Goal: Task Accomplishment & Management: Complete application form

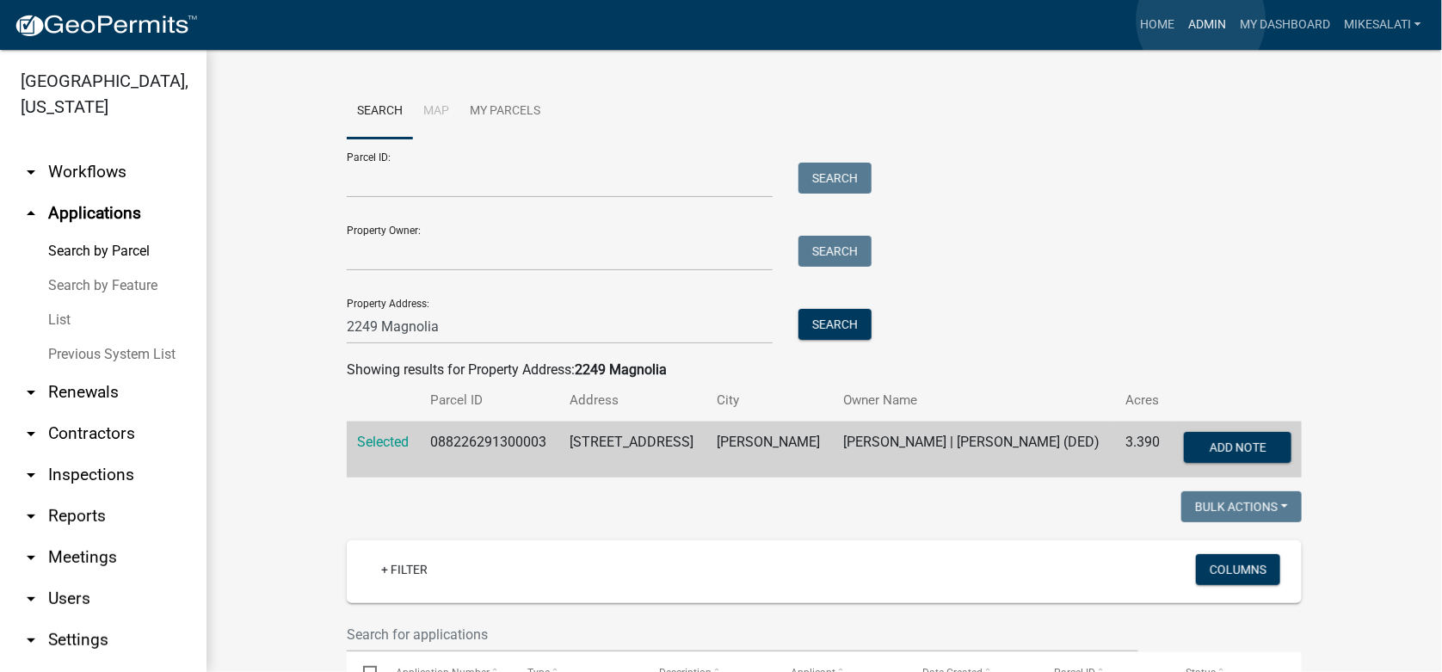
click at [1201, 20] on link "Admin" at bounding box center [1207, 25] width 52 height 33
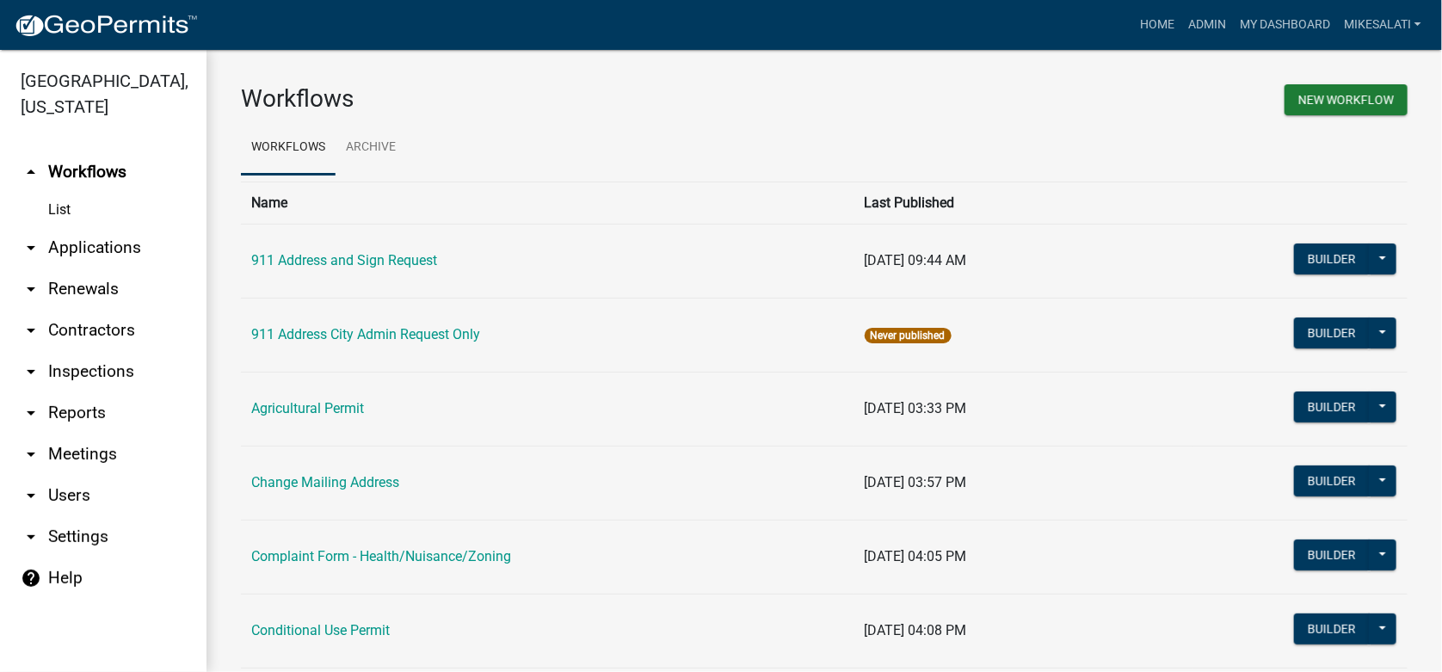
click at [72, 227] on link "arrow_drop_down Applications" at bounding box center [103, 247] width 206 height 41
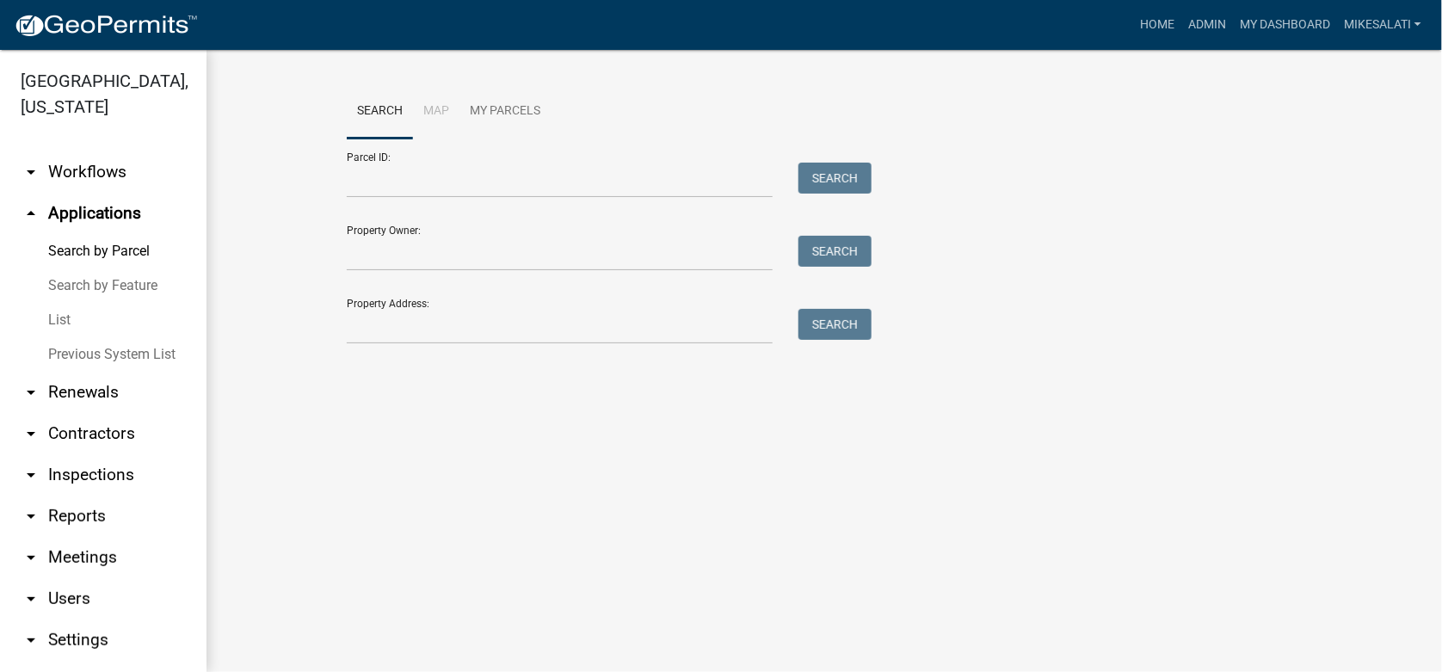
click at [65, 303] on link "List" at bounding box center [103, 320] width 206 height 34
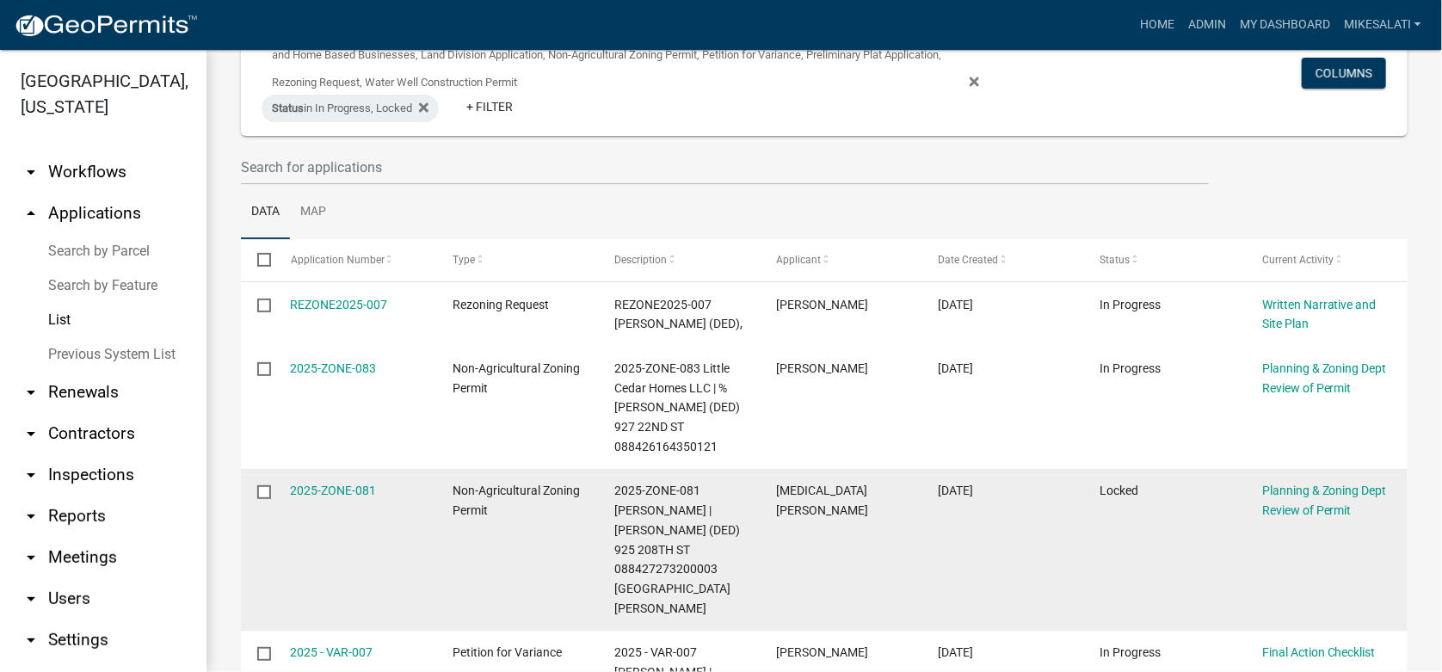
scroll to position [171, 0]
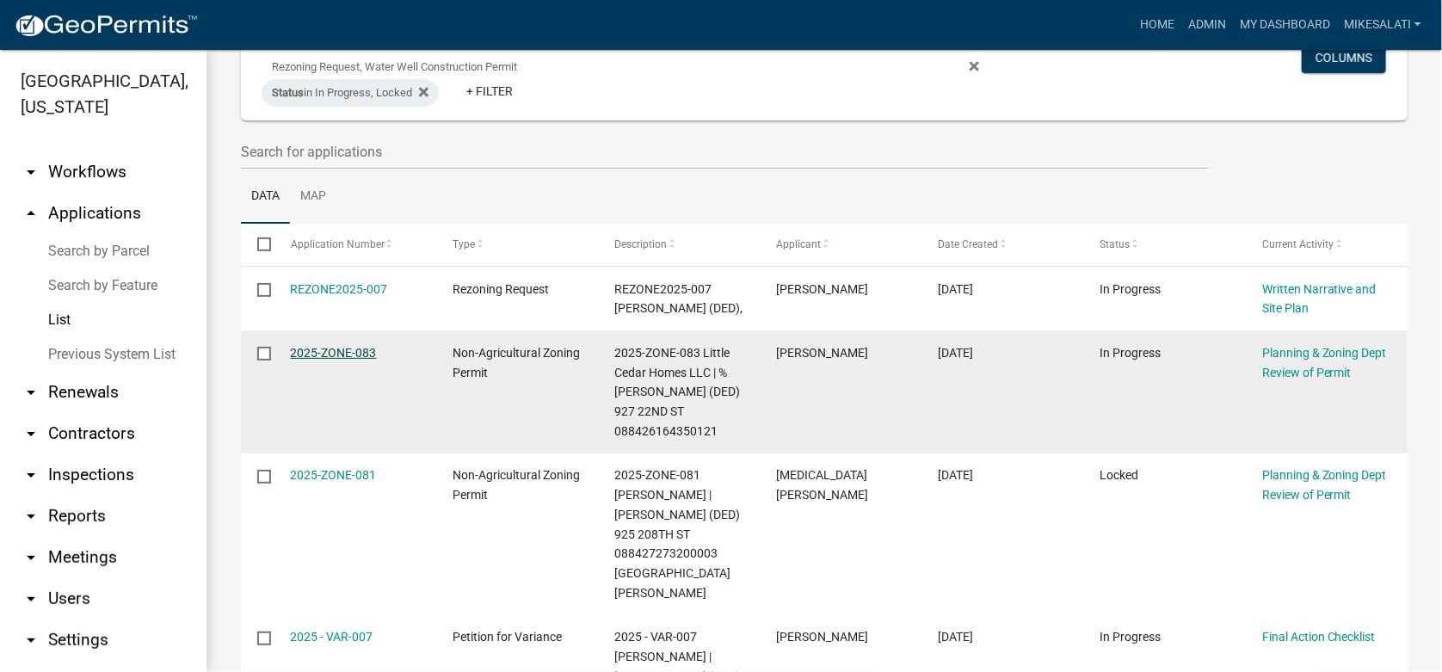
click at [329, 347] on link "2025-ZONE-083" at bounding box center [334, 353] width 86 height 14
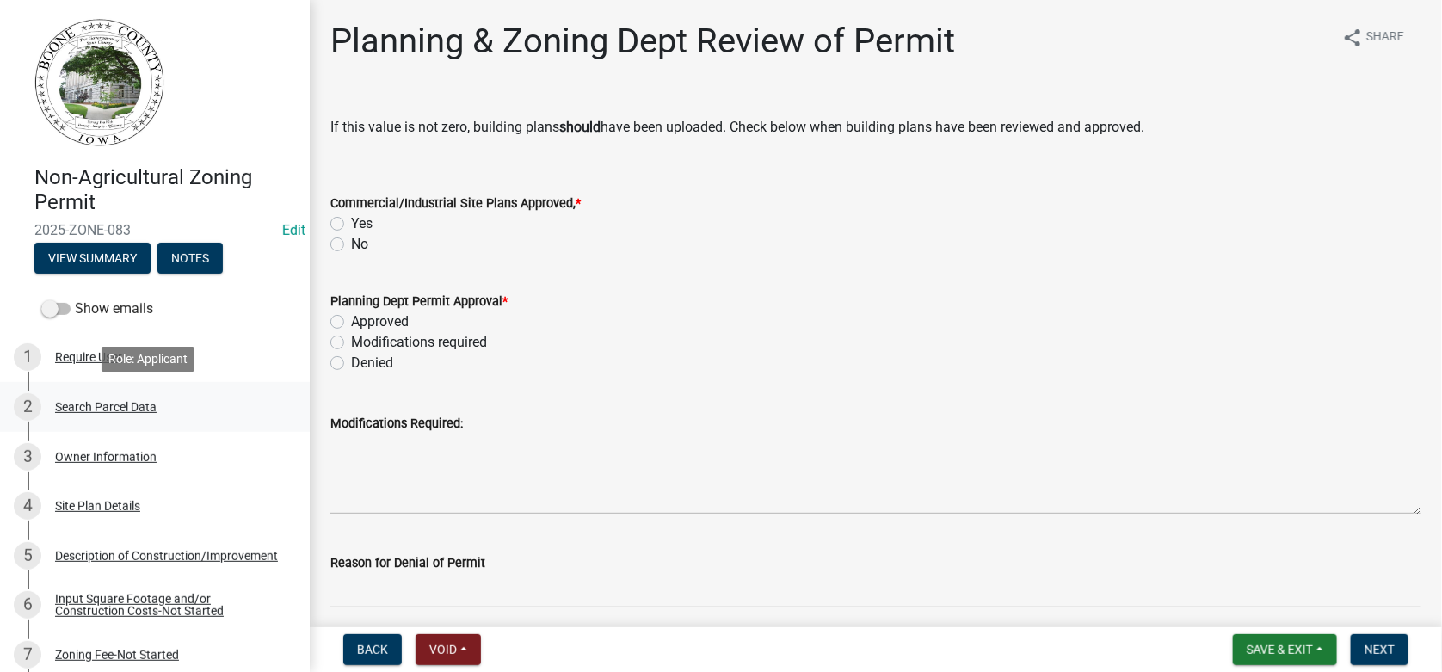
click at [101, 403] on div "Search Parcel Data" at bounding box center [105, 407] width 101 height 12
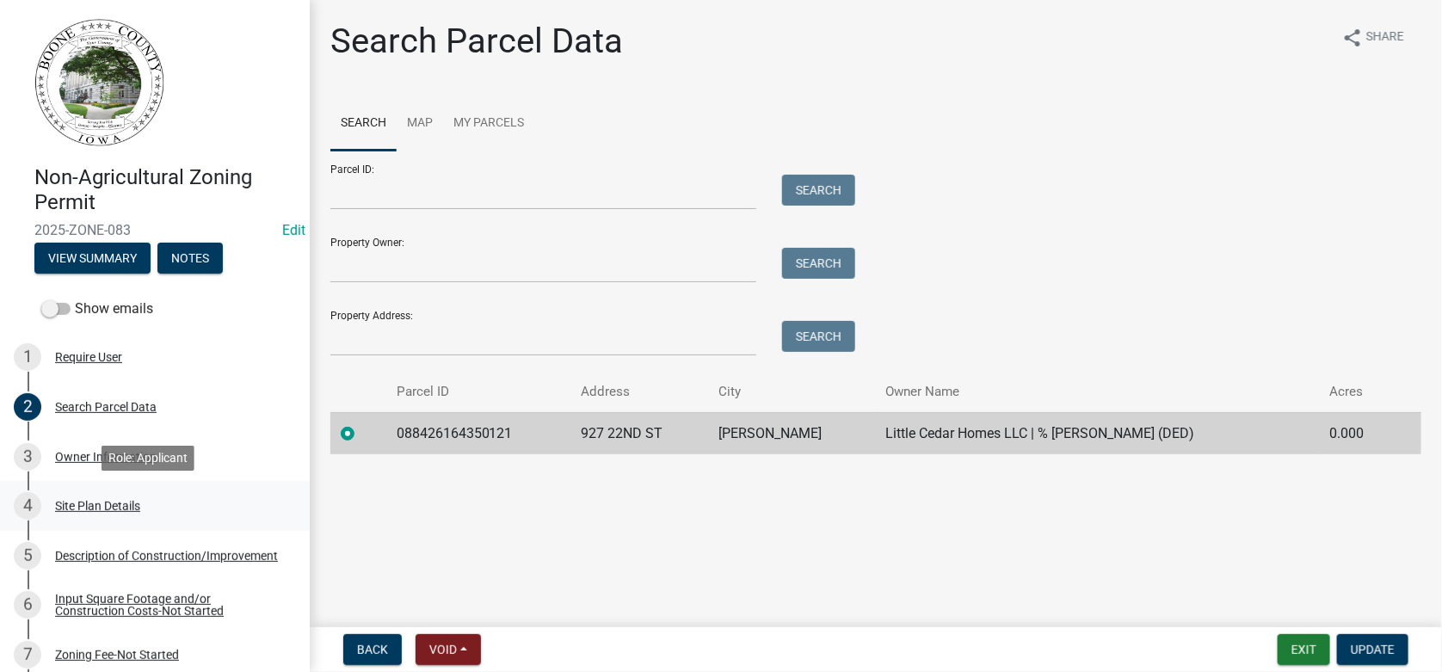
click at [103, 508] on div "Site Plan Details" at bounding box center [97, 506] width 85 height 12
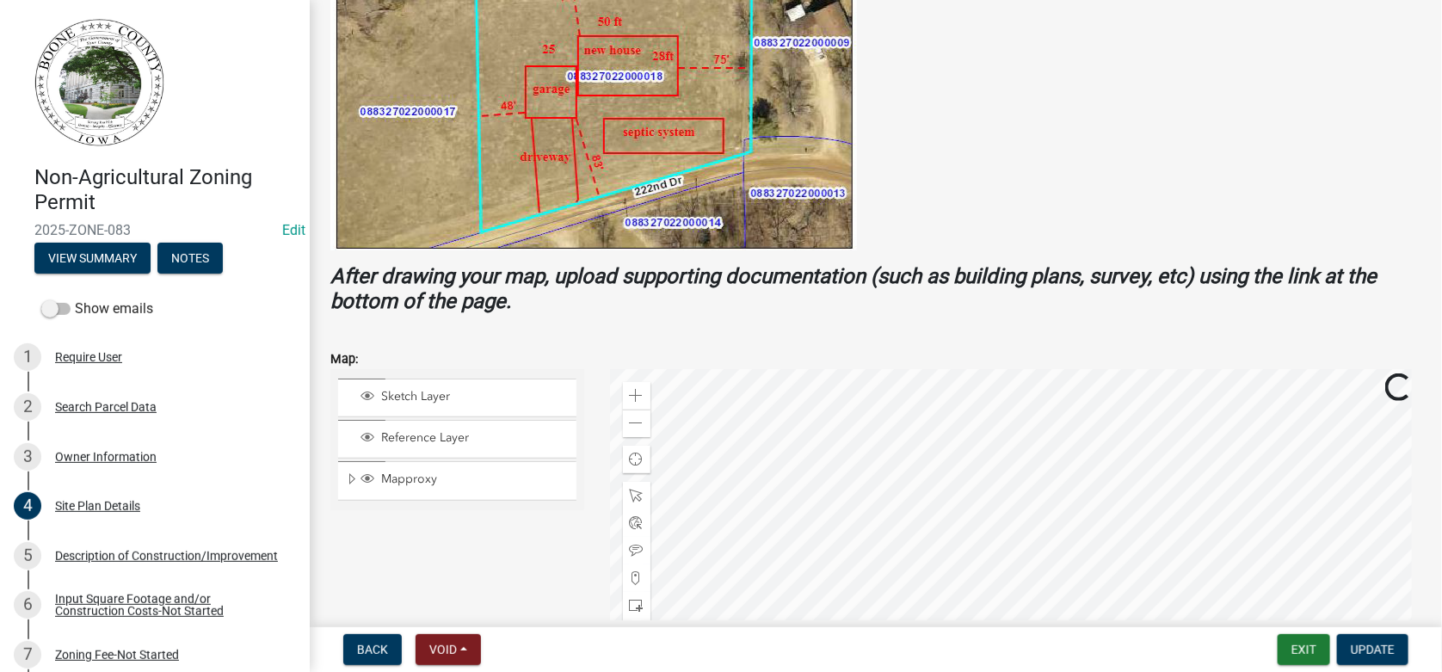
scroll to position [688, 0]
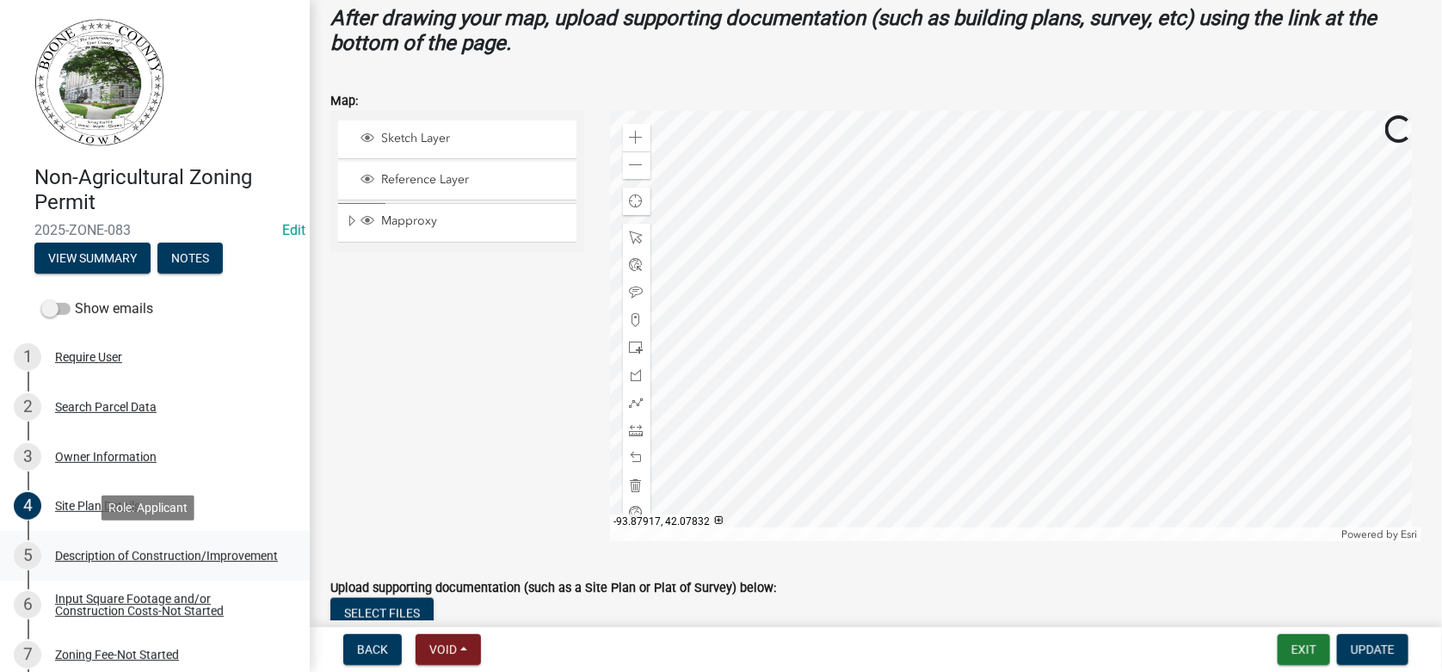
click at [83, 559] on div "Description of Construction/Improvement" at bounding box center [166, 556] width 223 height 12
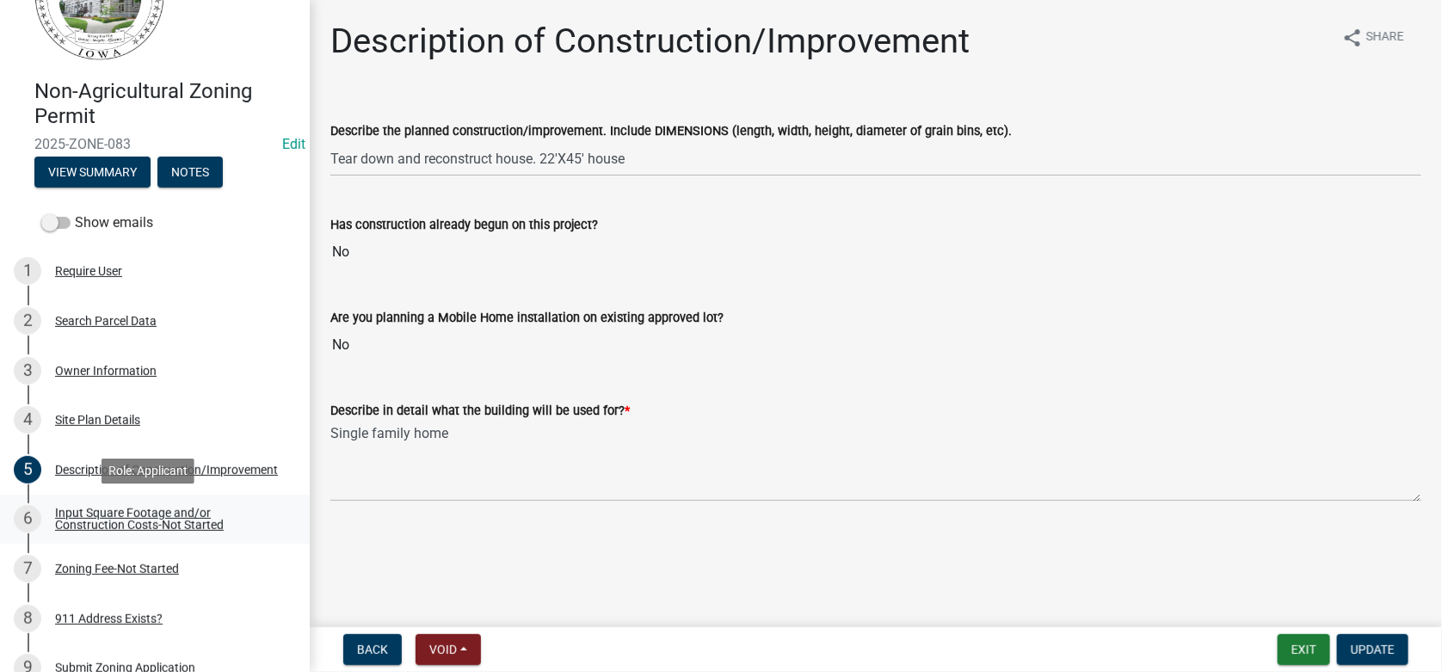
scroll to position [171, 0]
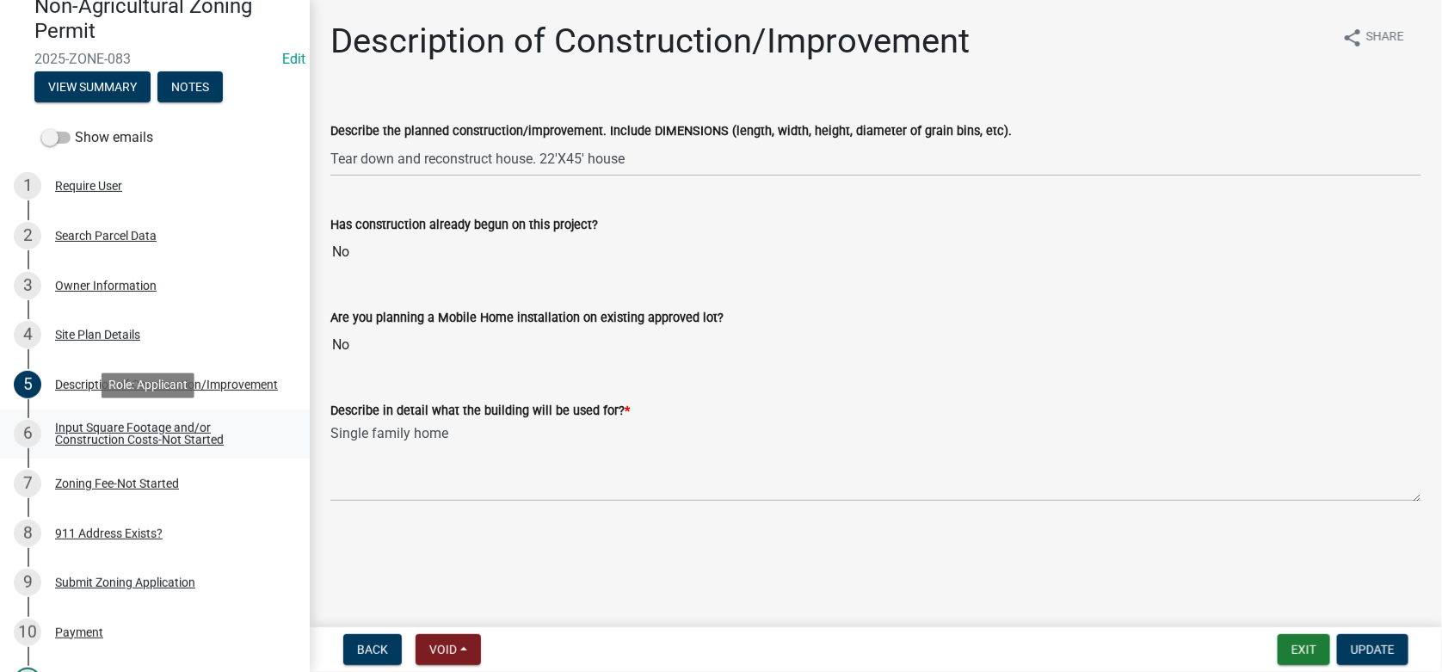
click at [129, 436] on div "Input Square Footage and/or Construction Costs-Not Started" at bounding box center [168, 433] width 227 height 24
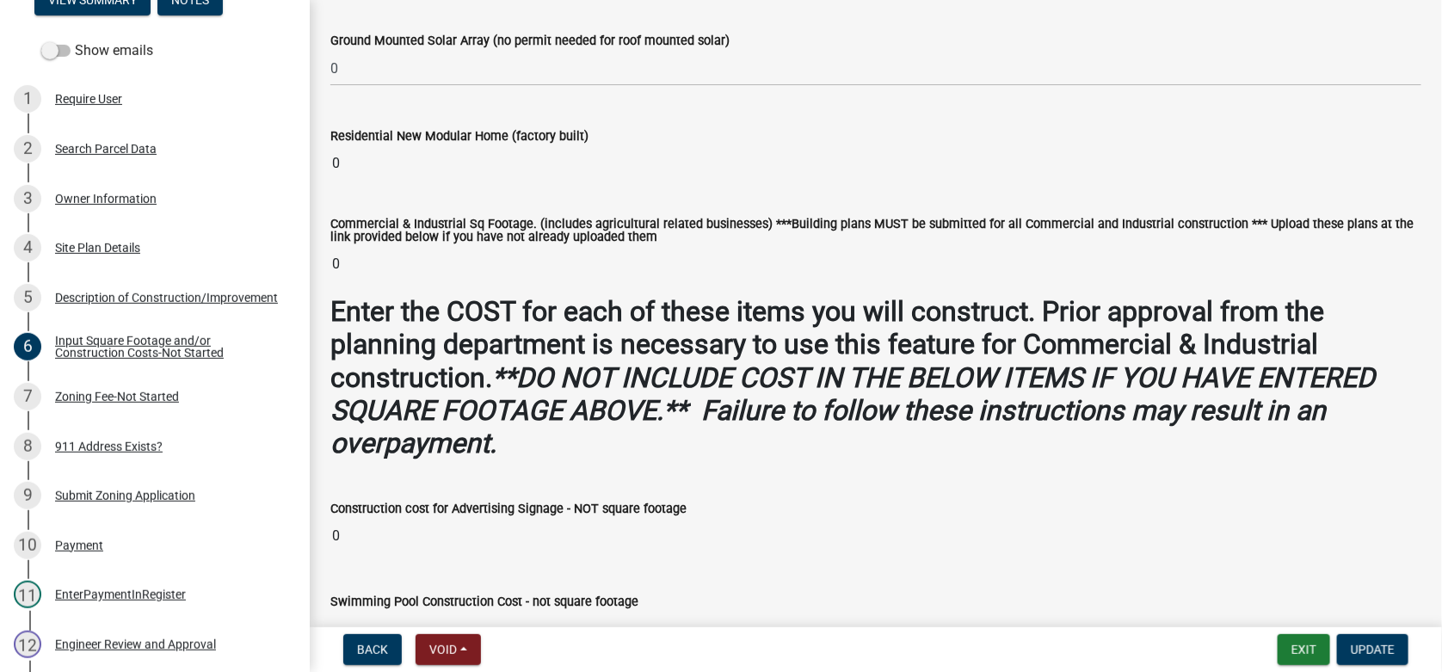
scroll to position [860, 0]
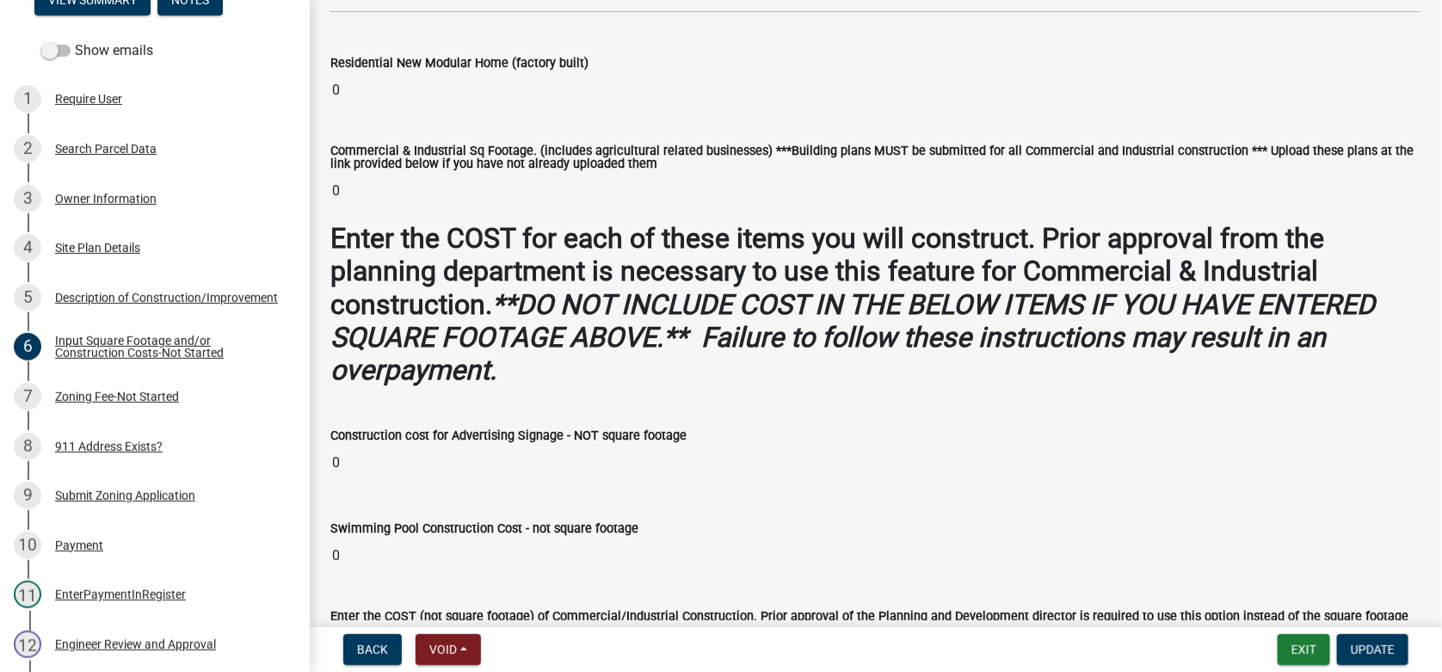
click at [118, 402] on div "Zoning Fee-Not Started" at bounding box center [117, 396] width 124 height 12
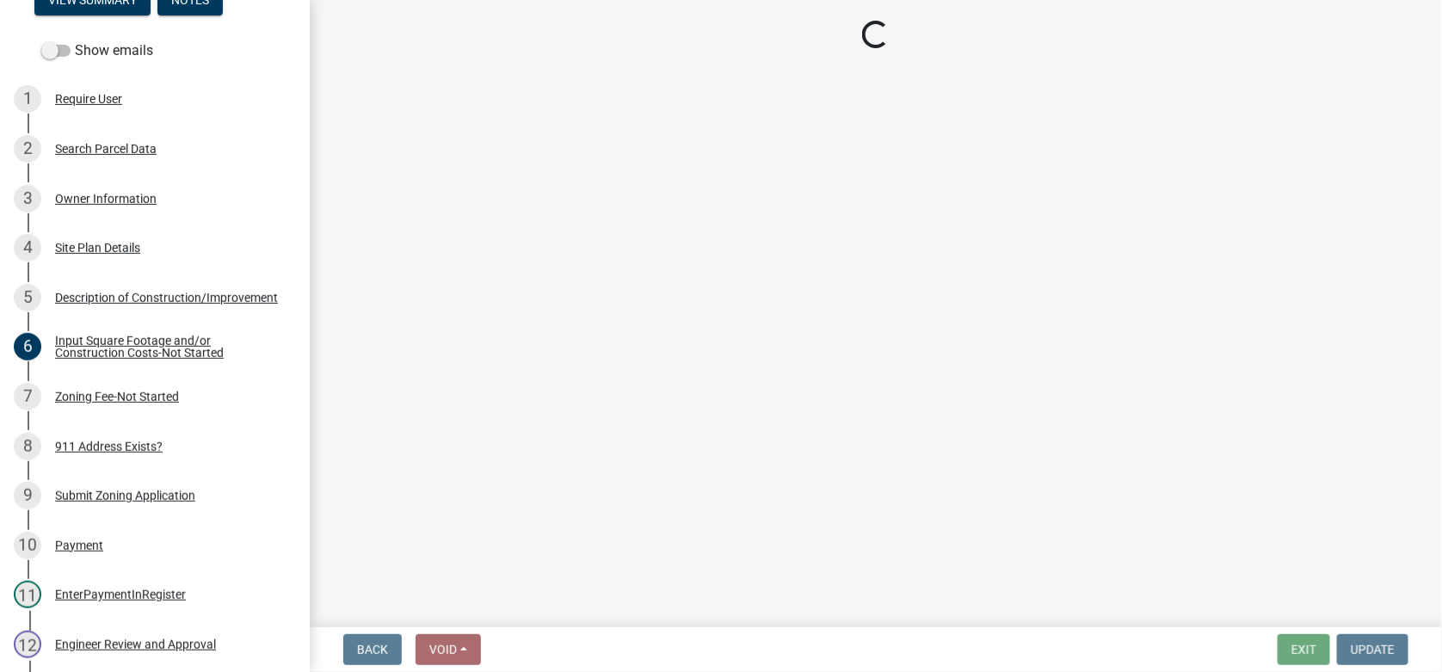
scroll to position [0, 0]
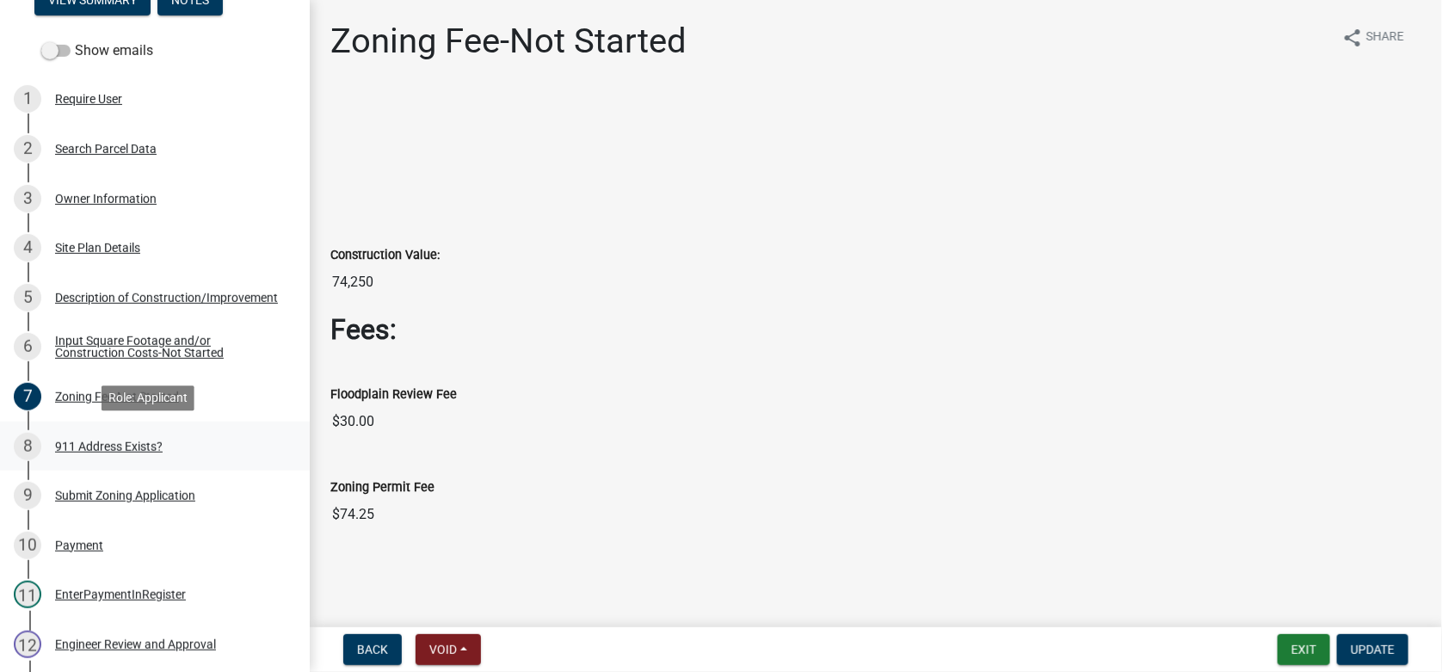
click at [114, 447] on div "911 Address Exists?" at bounding box center [109, 446] width 108 height 12
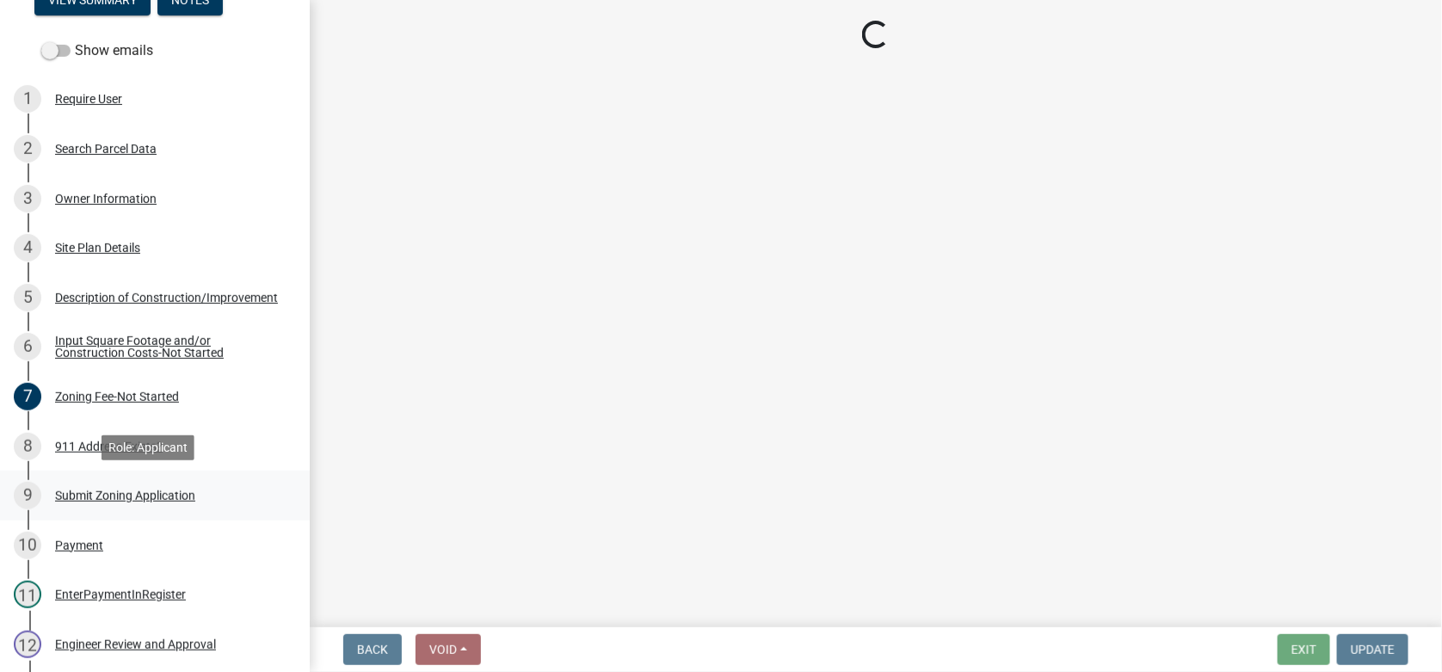
select select "f1813c40-ff51-4f8e-a09d-ea2142ee239a"
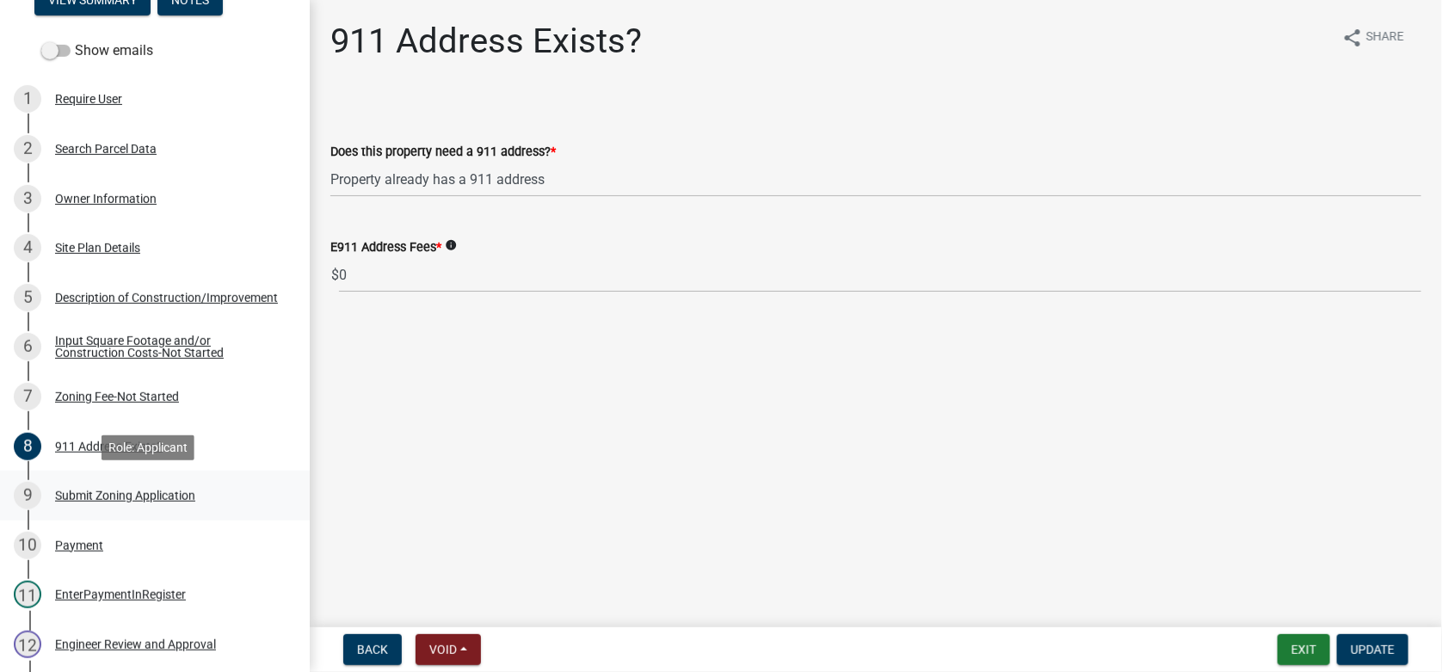
click at [110, 499] on ul "1 Require User 2 Search Parcel Data 3 Owner Information 4 Site Plan Details 5 D…" at bounding box center [155, 421] width 310 height 707
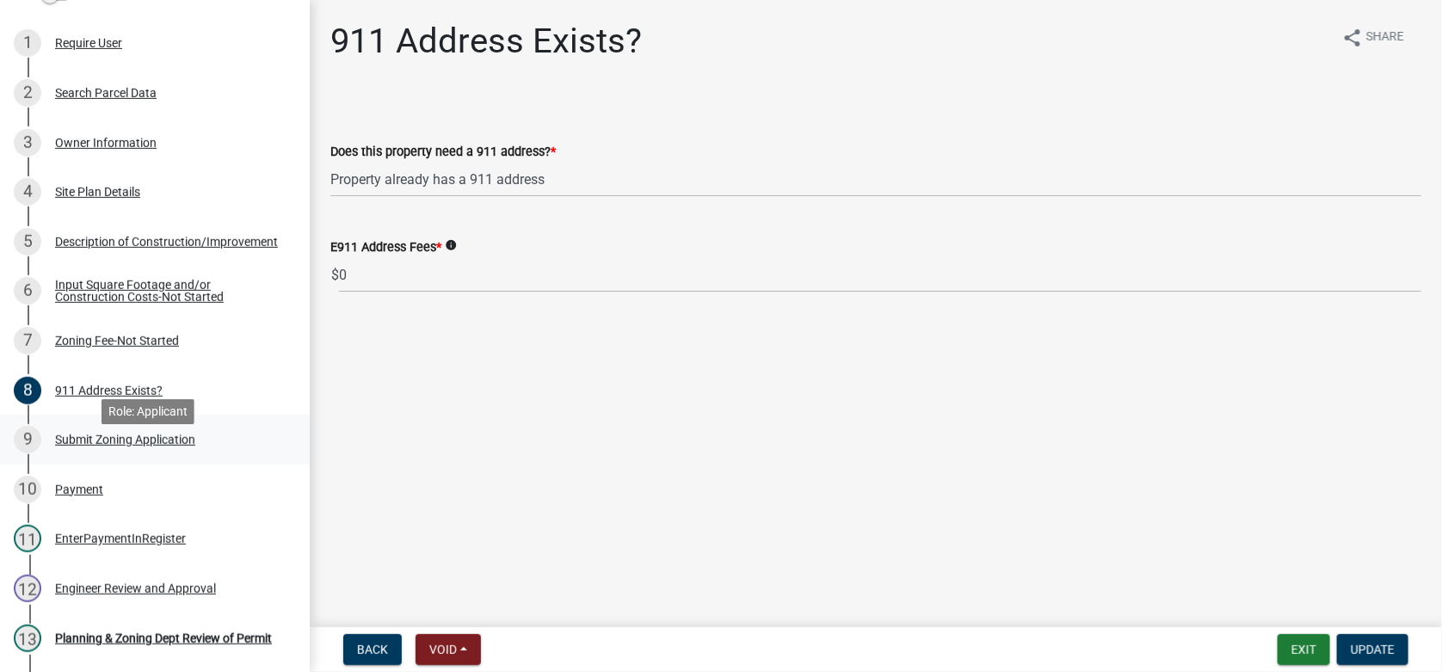
scroll to position [343, 0]
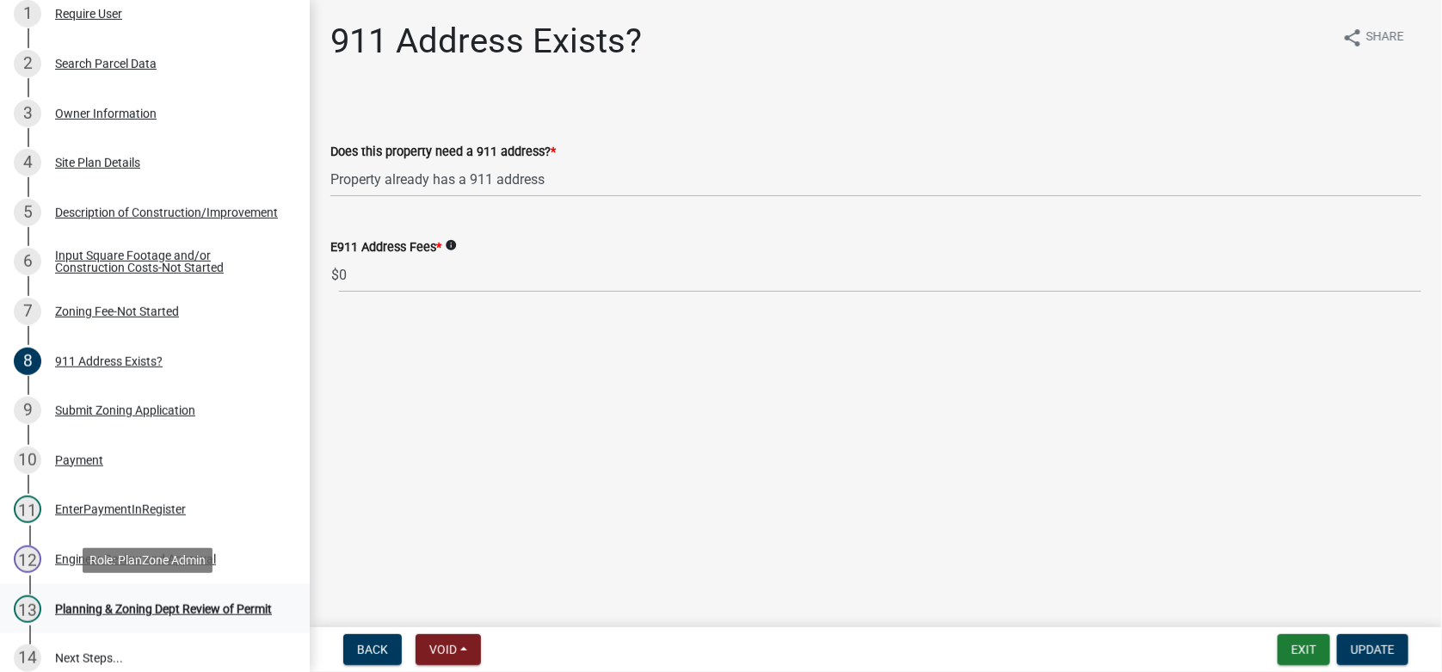
click at [99, 603] on div "Planning & Zoning Dept Review of Permit" at bounding box center [163, 609] width 217 height 12
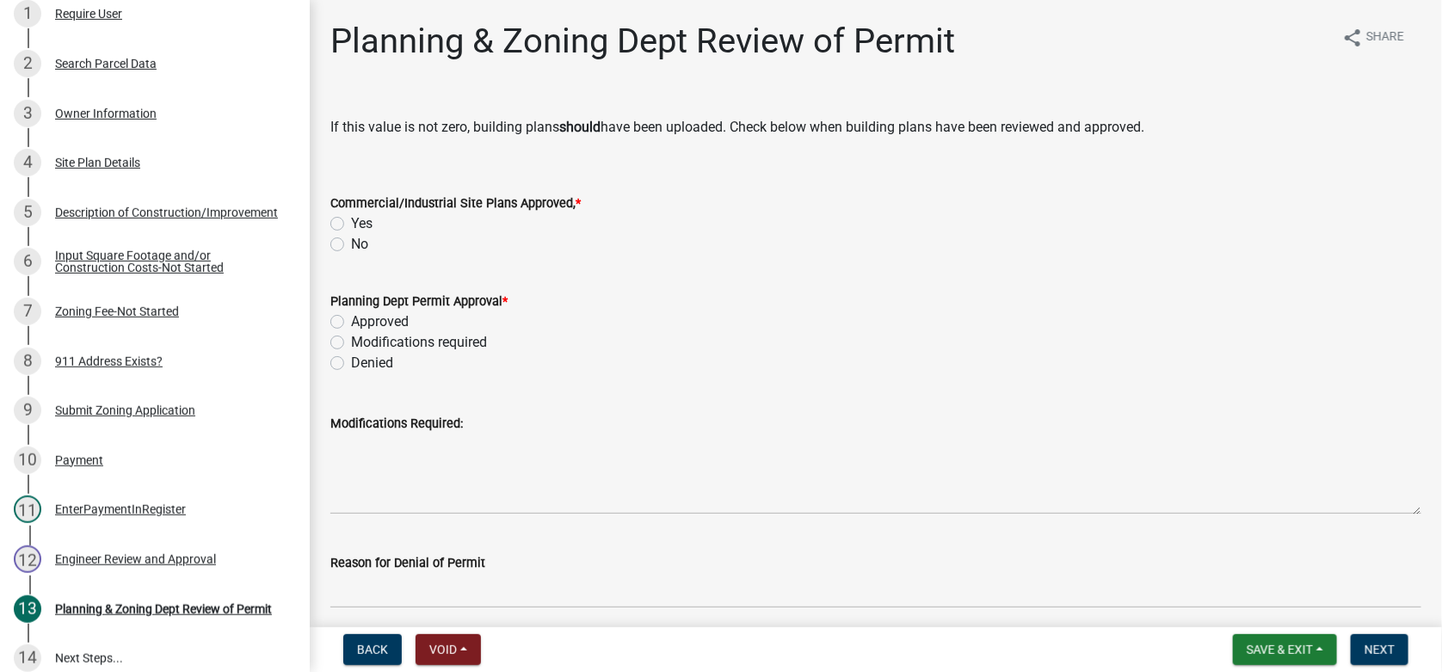
click at [351, 245] on label "No" at bounding box center [359, 244] width 17 height 21
click at [351, 245] on input "No" at bounding box center [356, 239] width 11 height 11
radio input "true"
click at [351, 323] on label "Approved" at bounding box center [380, 321] width 58 height 21
click at [351, 323] on input "Approved" at bounding box center [356, 316] width 11 height 11
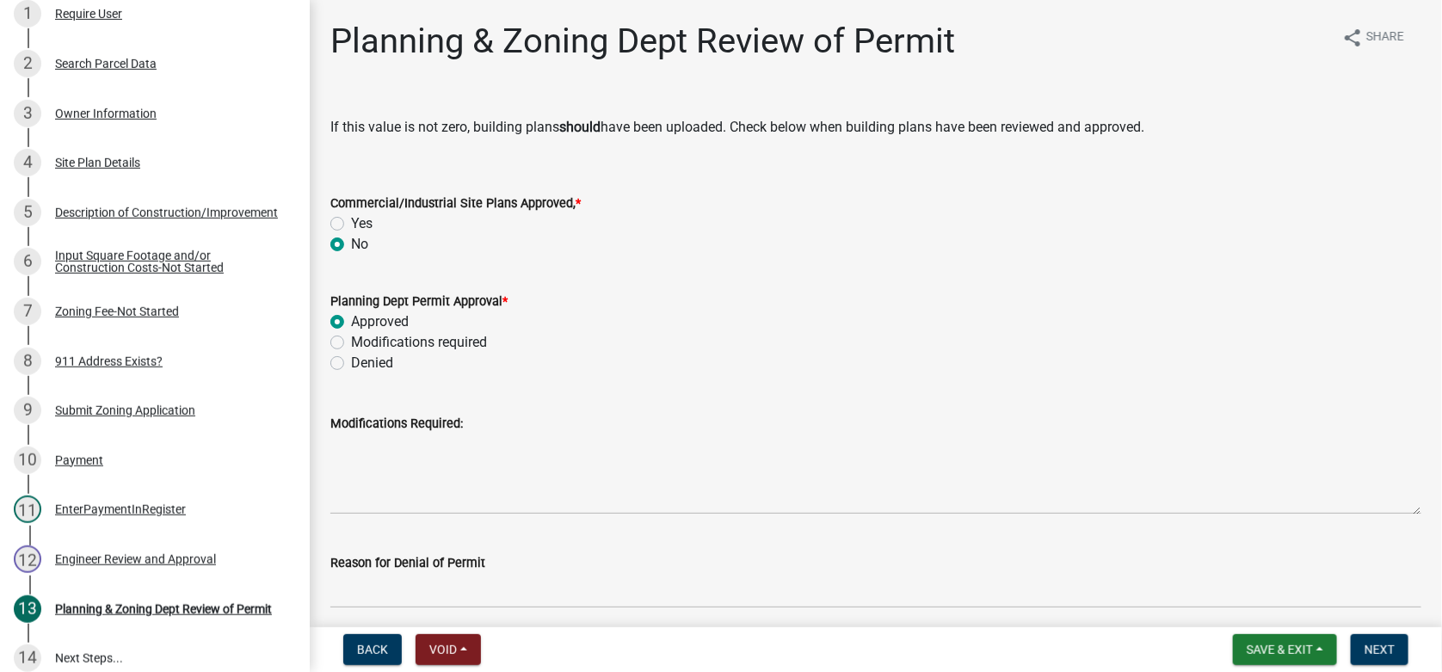
radio input "true"
click at [1373, 651] on span "Next" at bounding box center [1379, 650] width 30 height 14
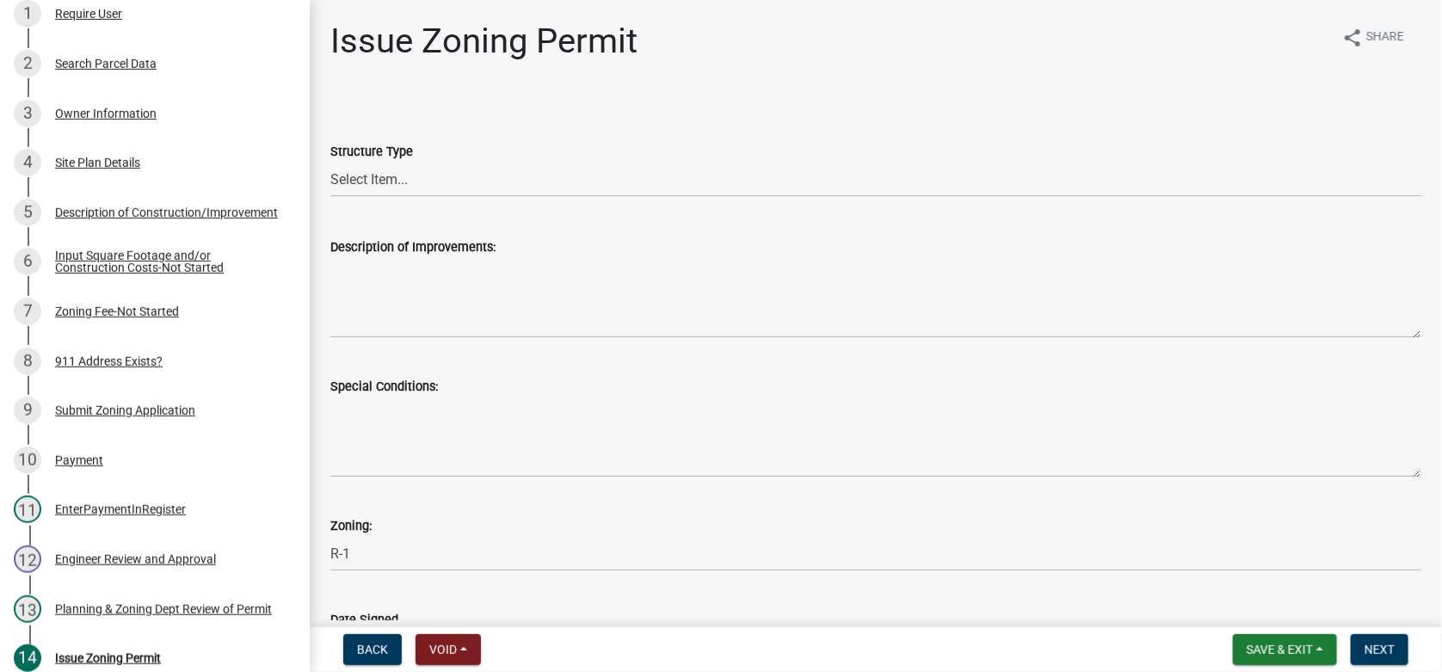
scroll to position [393, 0]
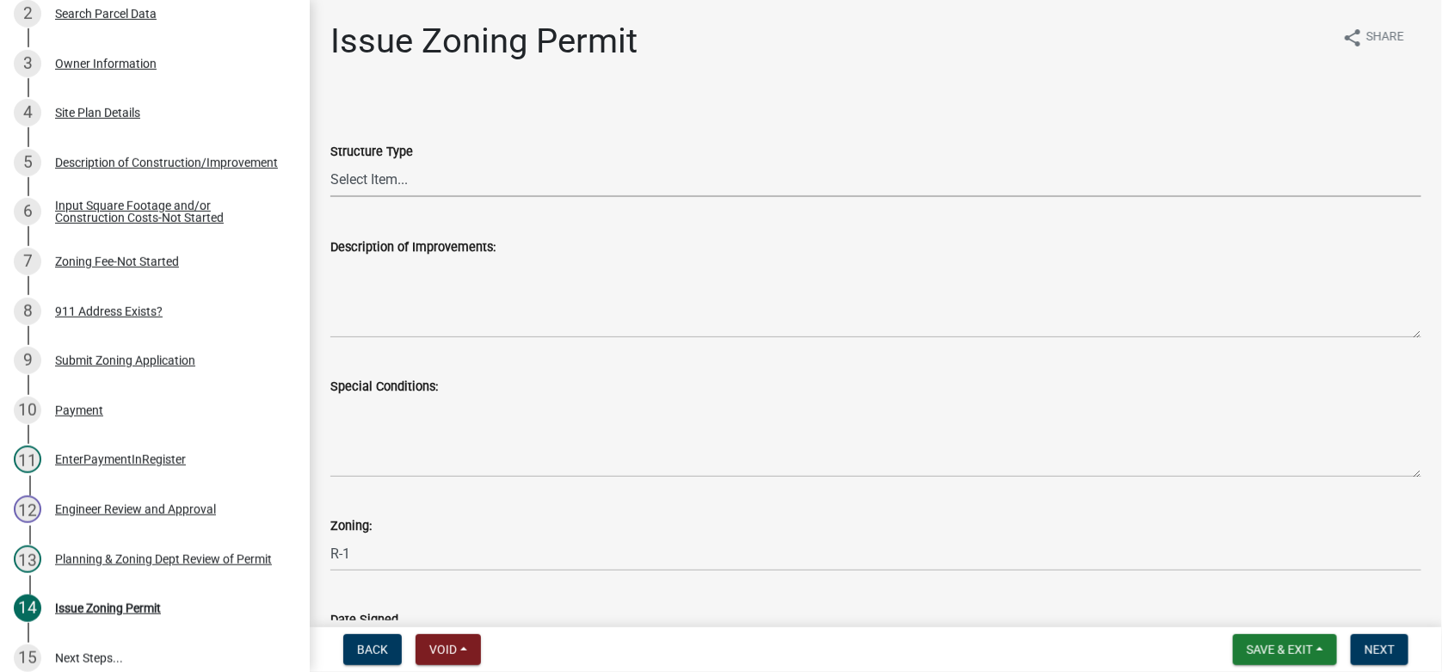
click at [419, 177] on select "Select Item... Principle Structure Accessory Structure Principle and Accessory …" at bounding box center [875, 179] width 1091 height 35
click at [330, 162] on select "Select Item... Principle Structure Accessory Structure Principle and Accessory …" at bounding box center [875, 179] width 1091 height 35
select select "7cfeee7c-c4b6-409b-9625-0a76c32315b4"
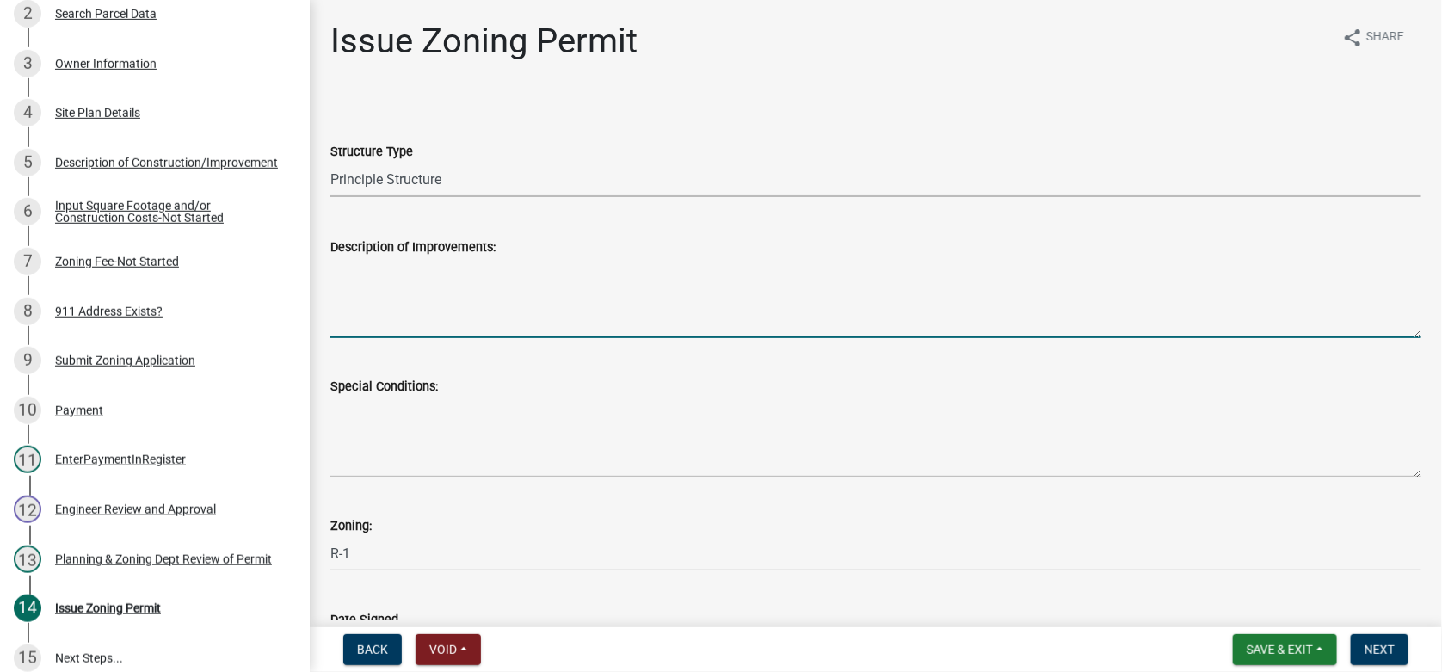
click at [427, 272] on textarea "Description of Improvements:" at bounding box center [875, 297] width 1091 height 81
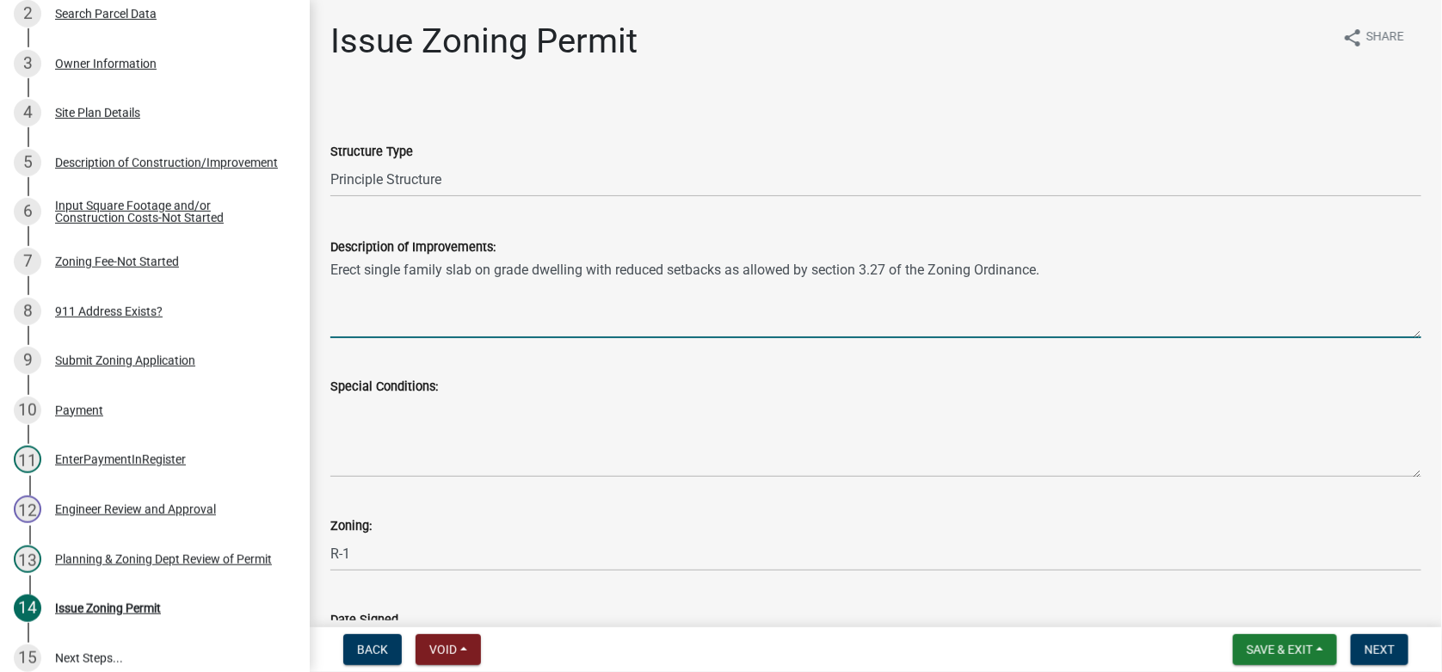
type textarea "Erect single family slab on grade dwelling with reduced setbacks as allowed by …"
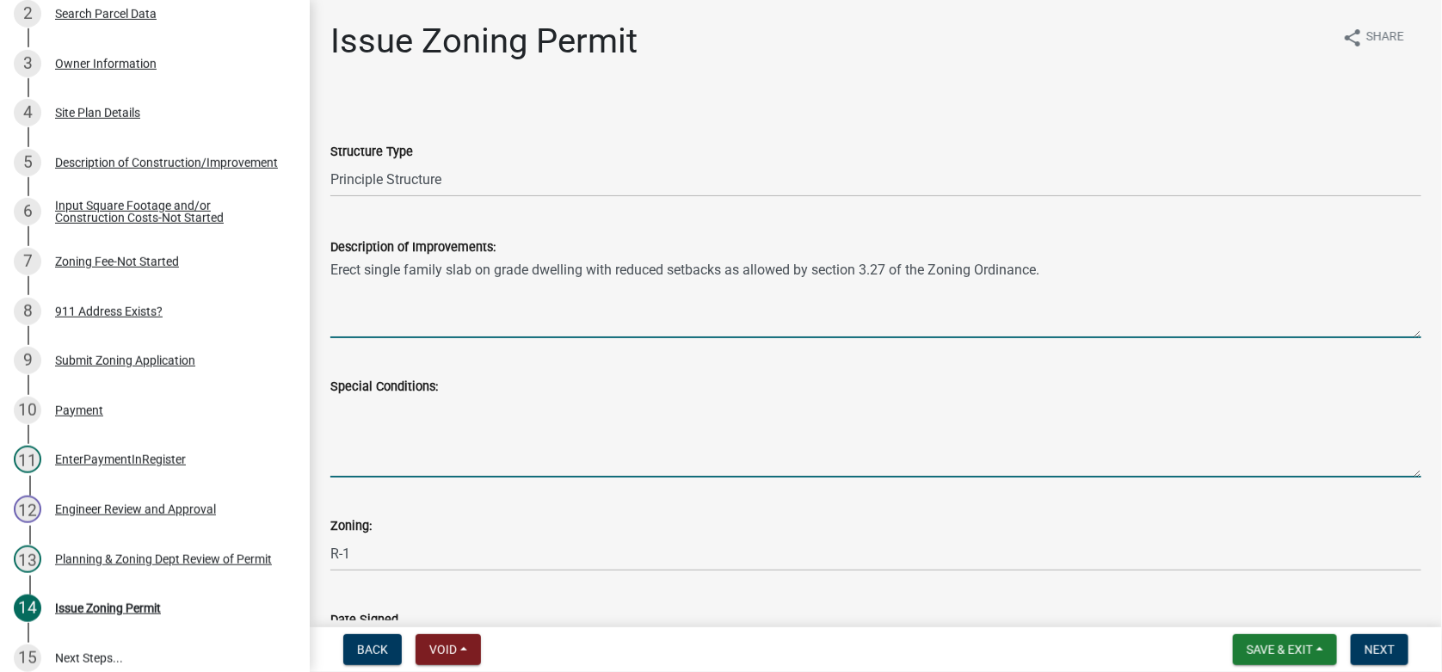
click at [391, 415] on textarea "Special Conditions:" at bounding box center [875, 437] width 1091 height 81
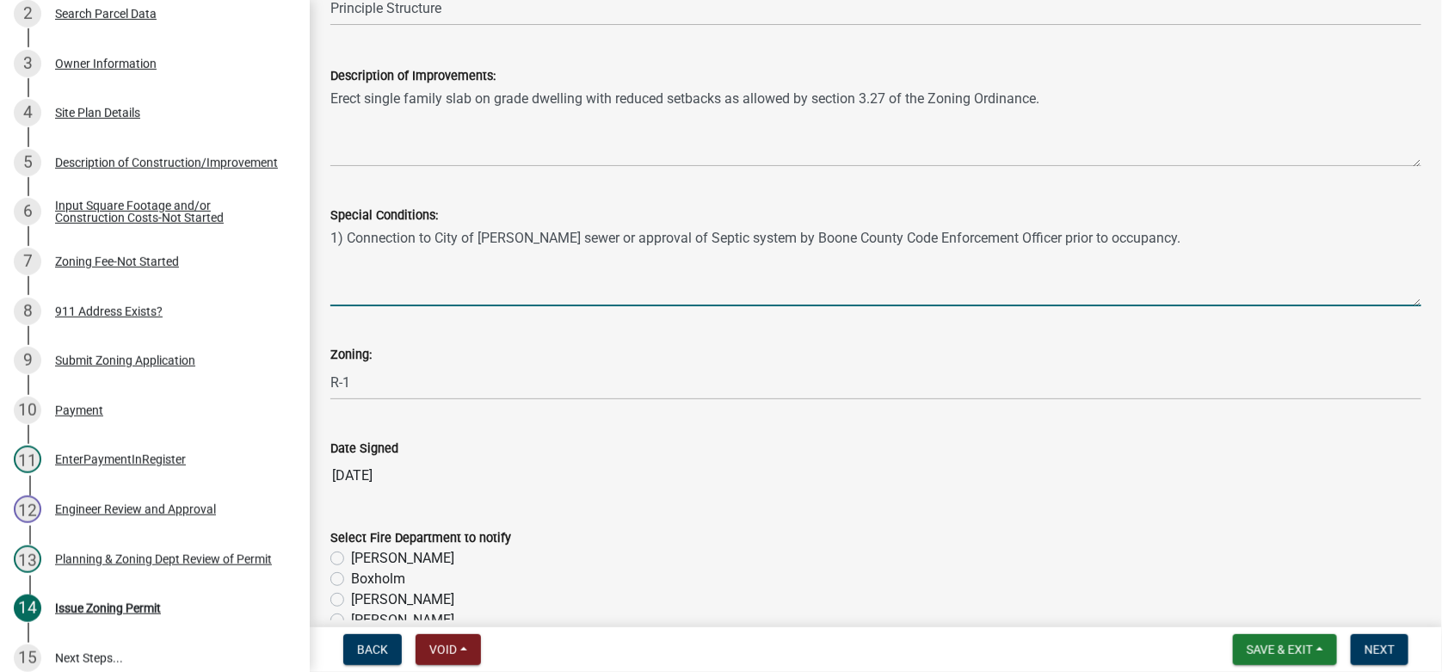
scroll to position [258, 0]
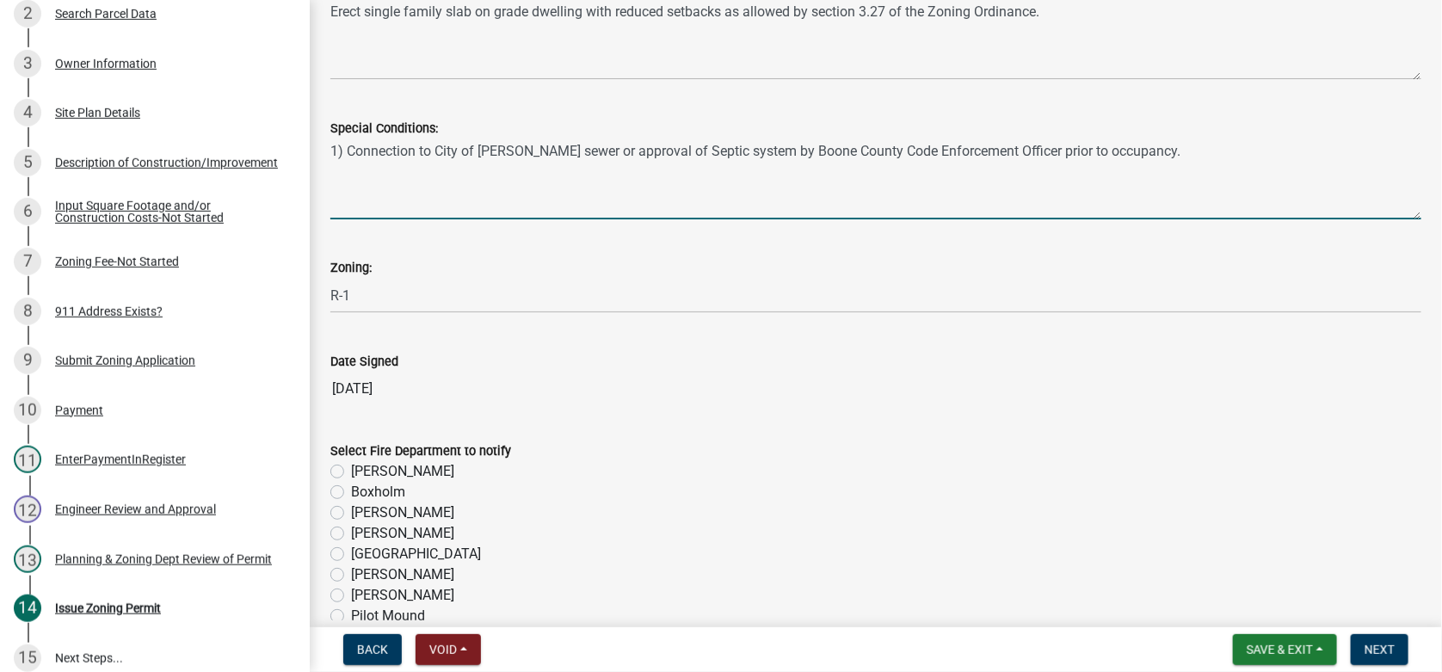
type textarea "1) Connection to City of [PERSON_NAME] sewer or approval of Septic system by Bo…"
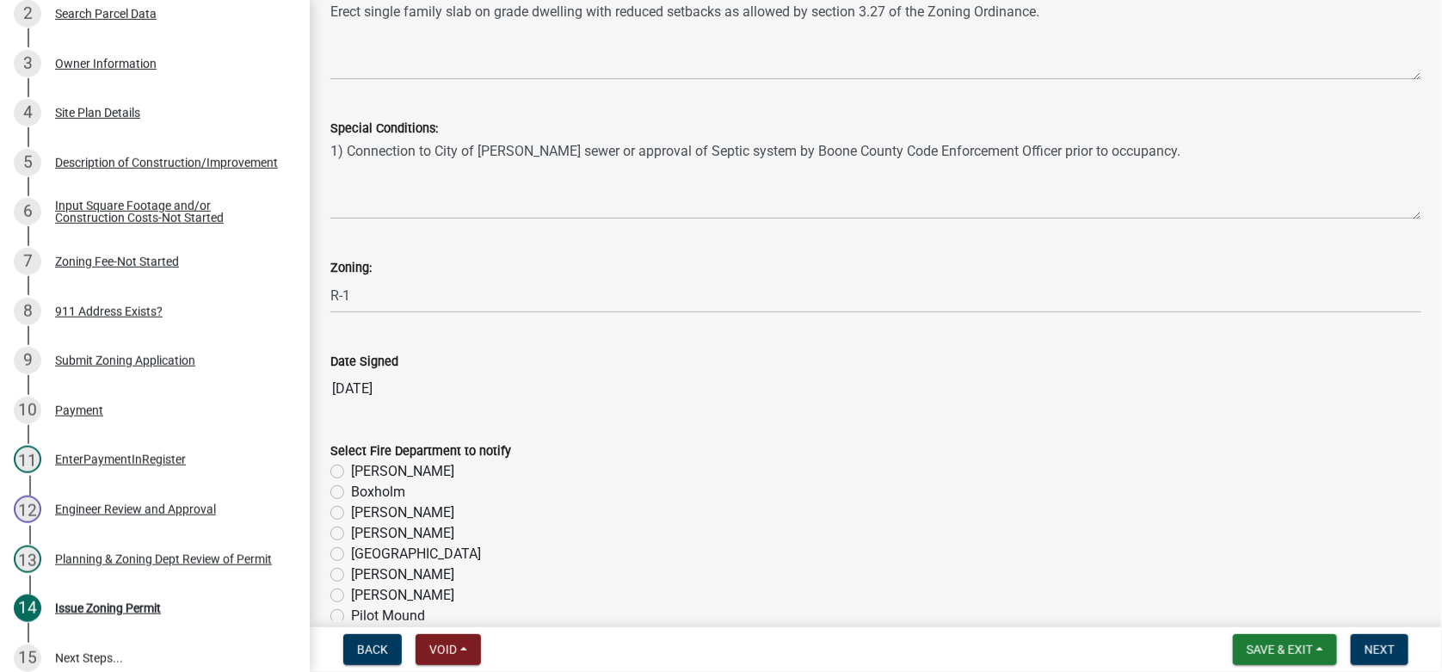
click at [351, 472] on label "[PERSON_NAME]" at bounding box center [402, 471] width 103 height 21
click at [351, 472] on input "[PERSON_NAME]" at bounding box center [356, 466] width 11 height 11
radio input "true"
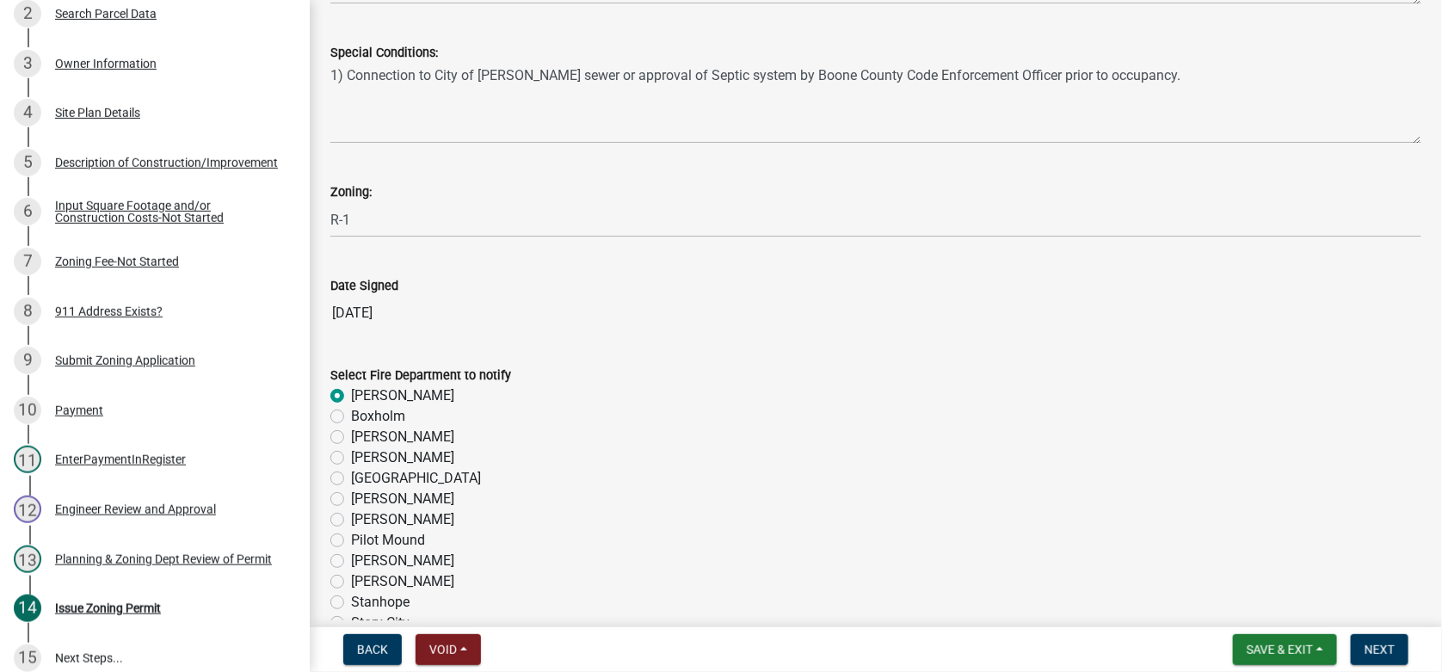
scroll to position [470, 0]
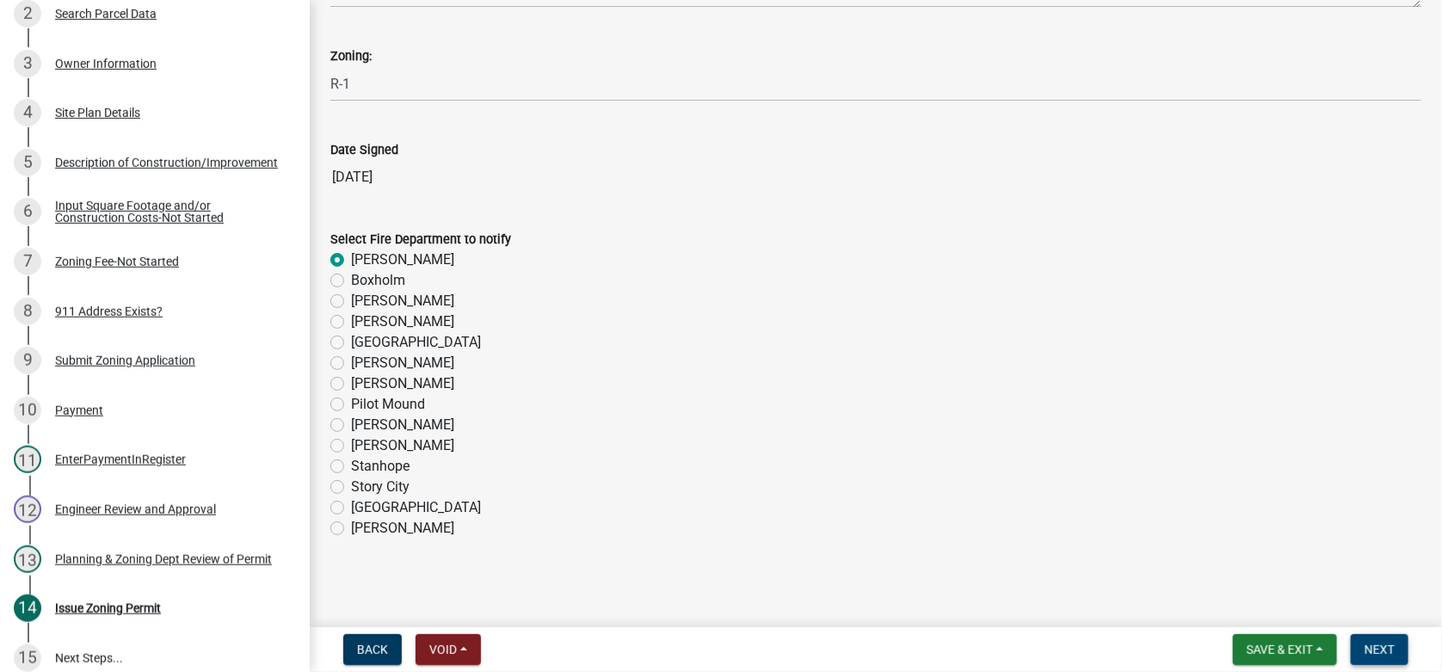
click at [1380, 649] on span "Next" at bounding box center [1379, 650] width 30 height 14
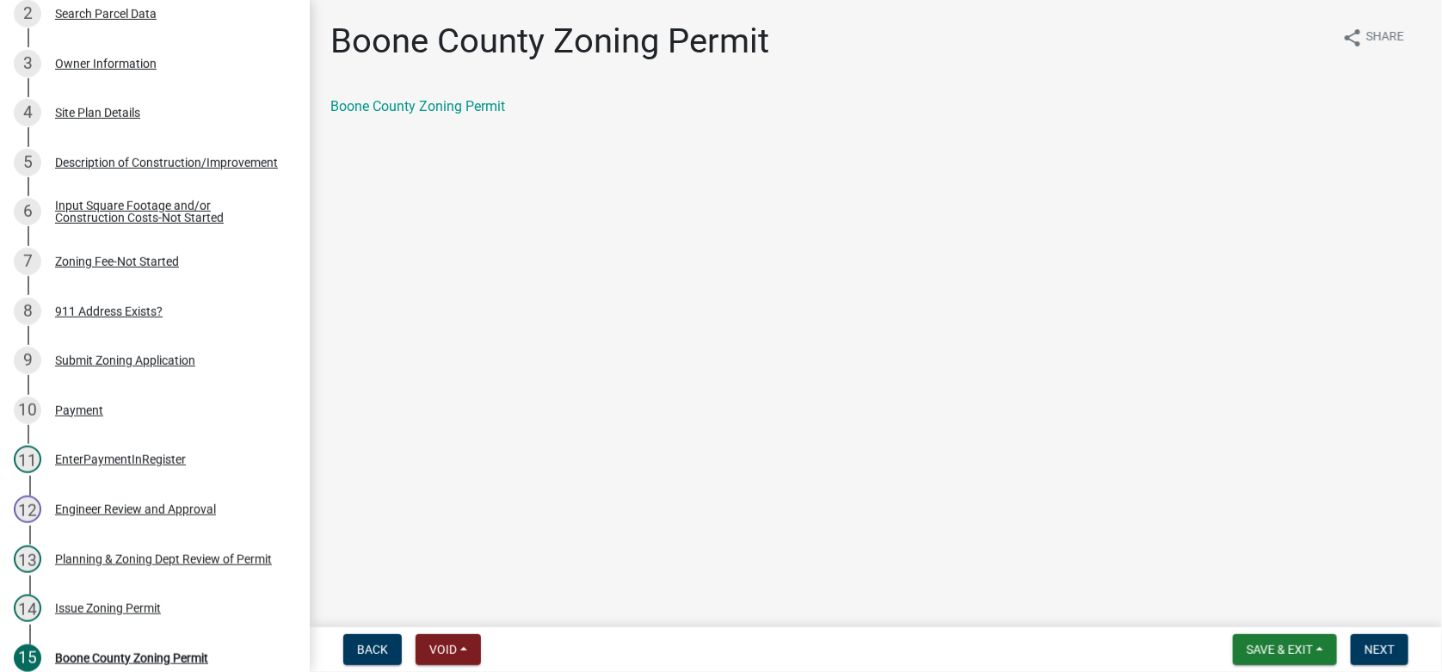
scroll to position [492, 0]
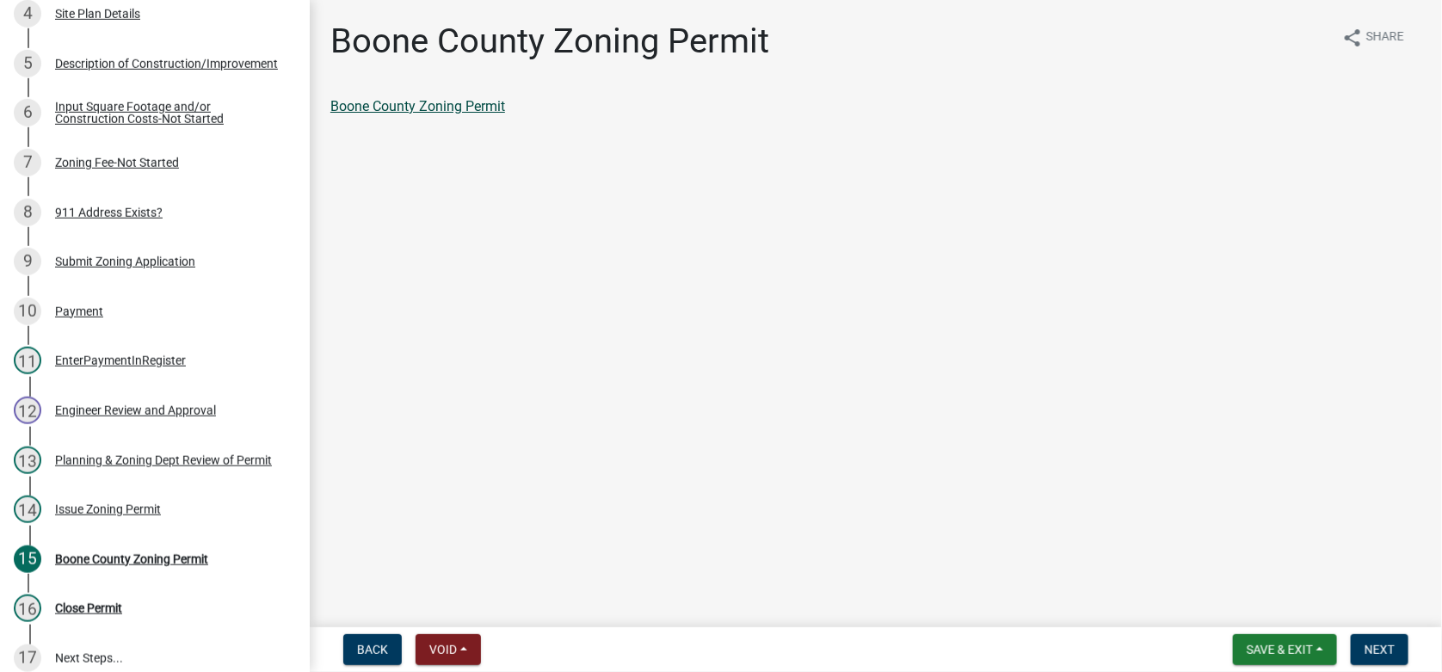
click at [435, 102] on link "Boone County Zoning Permit" at bounding box center [417, 106] width 175 height 16
click at [1386, 644] on span "Next" at bounding box center [1379, 650] width 30 height 14
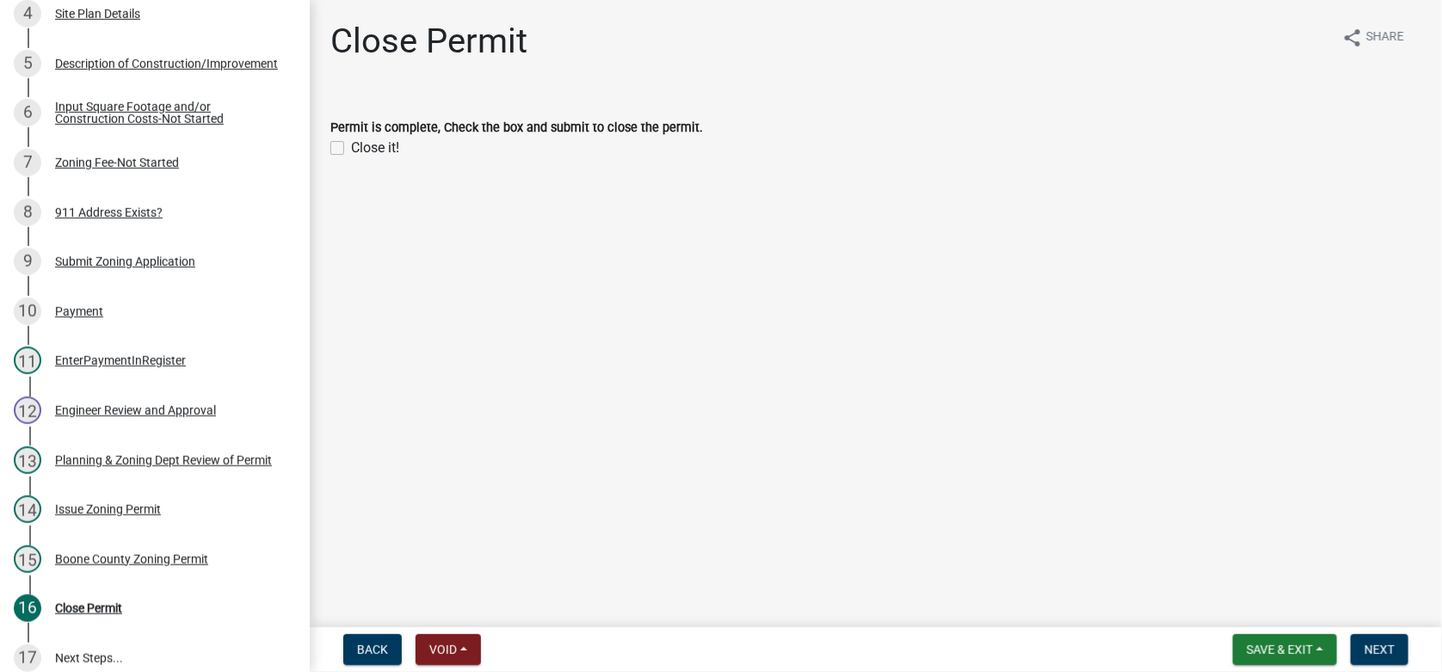
click at [351, 147] on label "Close it!" at bounding box center [375, 148] width 48 height 21
click at [351, 147] on input "Close it!" at bounding box center [356, 143] width 11 height 11
checkbox input "true"
click at [1393, 646] on span "Next" at bounding box center [1379, 650] width 30 height 14
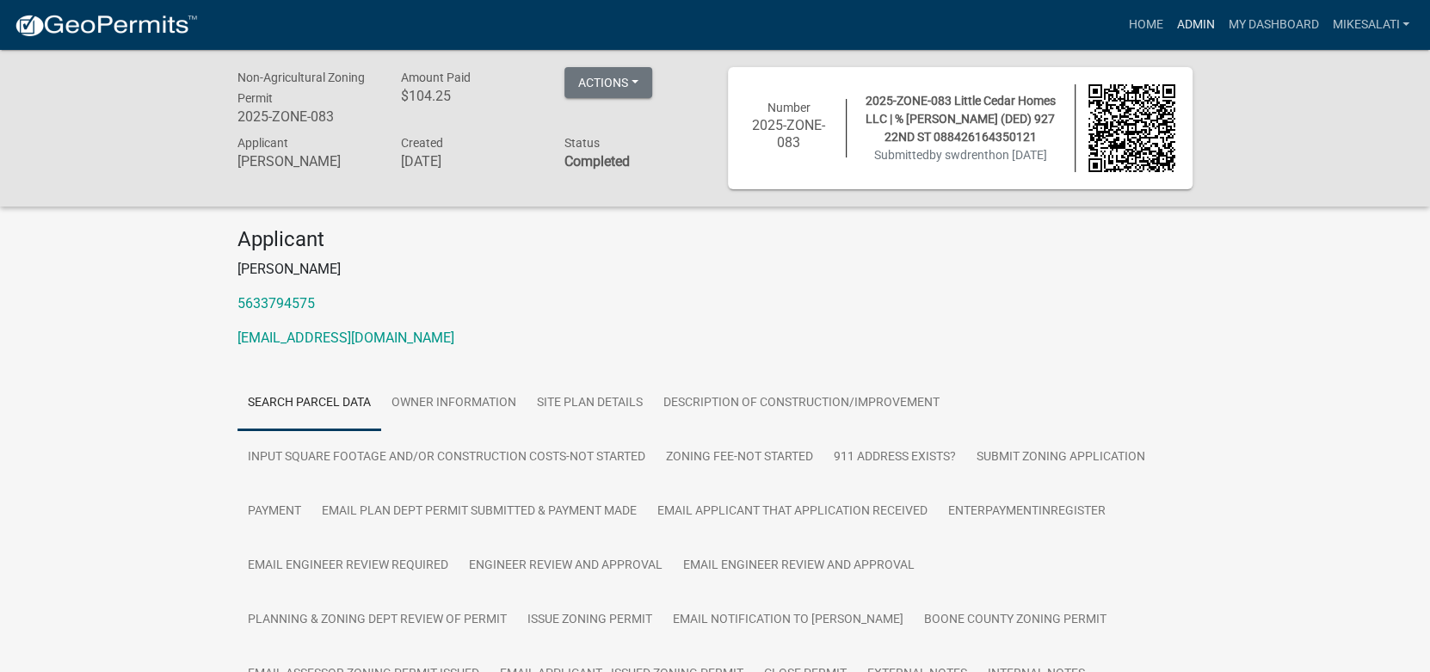
click at [1187, 25] on link "Admin" at bounding box center [1195, 25] width 52 height 33
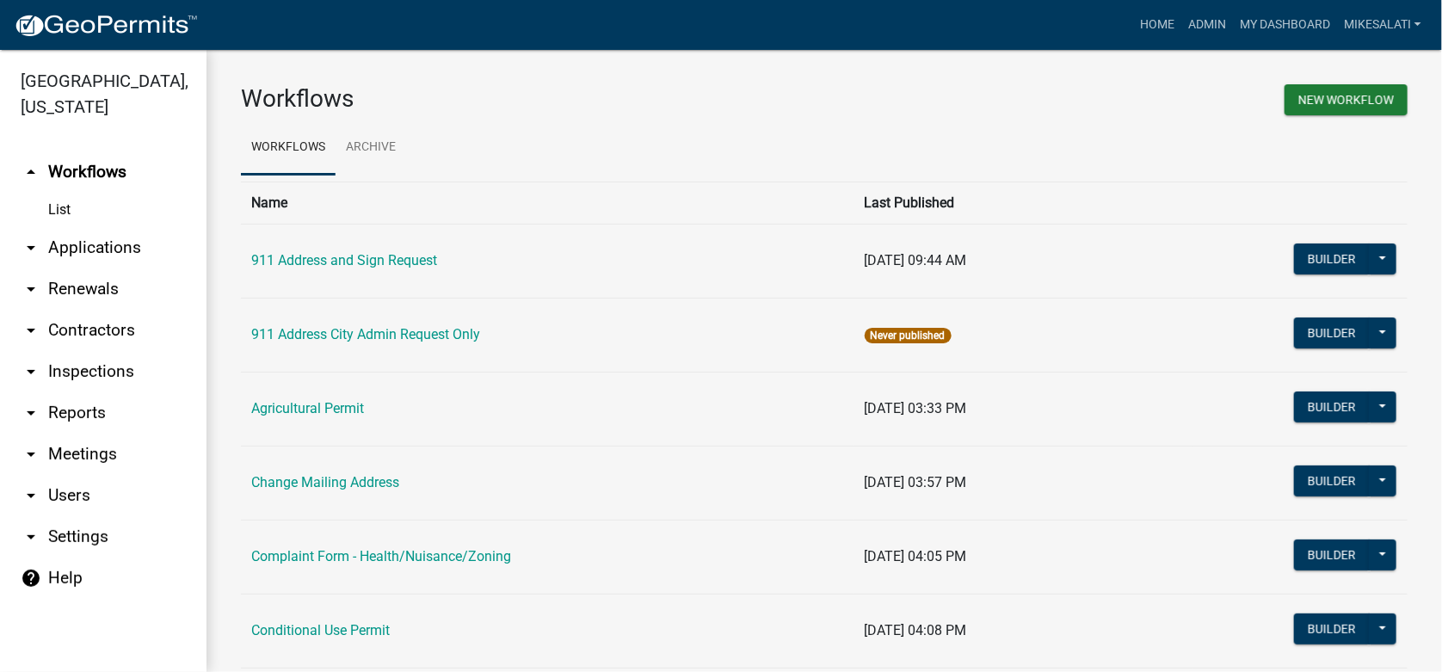
click at [83, 227] on link "arrow_drop_down Applications" at bounding box center [103, 247] width 206 height 41
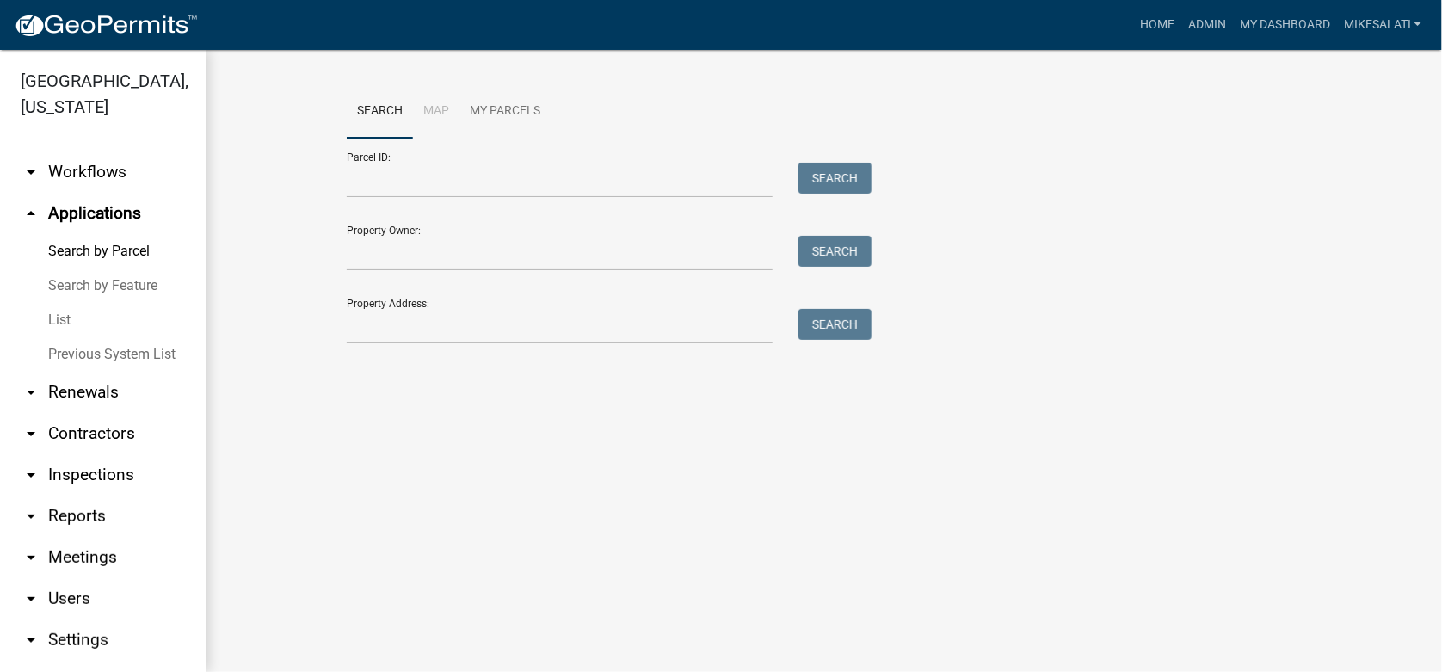
click at [63, 303] on link "List" at bounding box center [103, 320] width 206 height 34
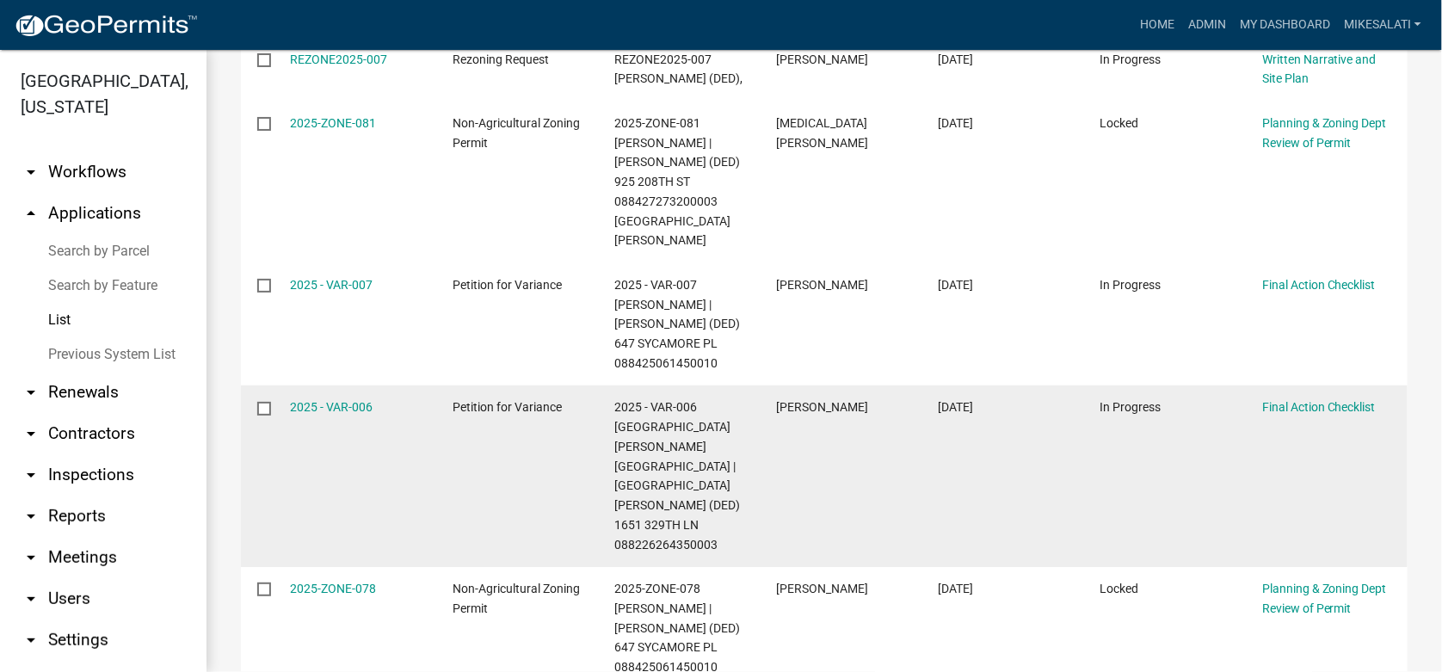
scroll to position [488, 0]
